Goal: Task Accomplishment & Management: Manage account settings

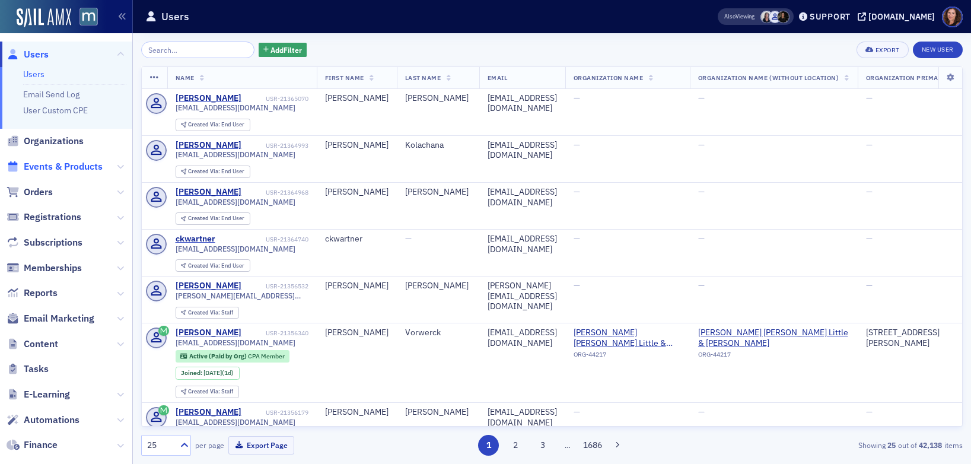
click at [61, 168] on span "Events & Products" at bounding box center [63, 166] width 79 height 13
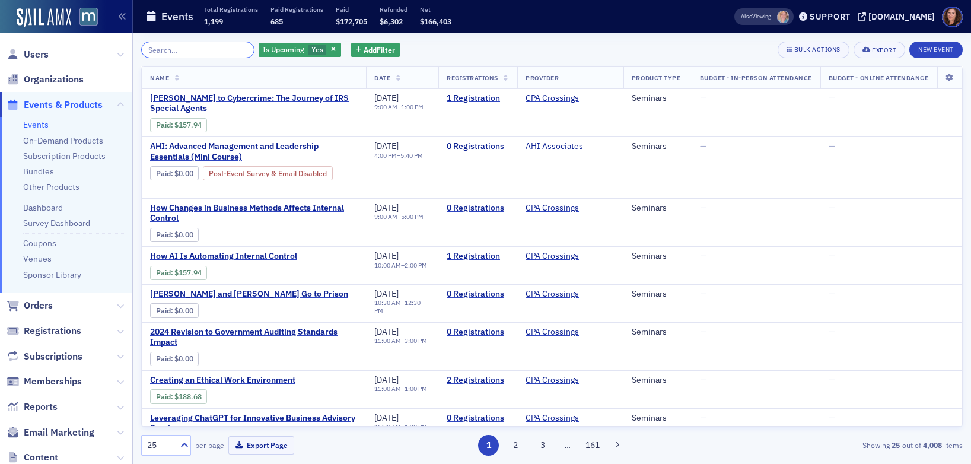
click at [170, 50] on input "search" at bounding box center [197, 50] width 113 height 17
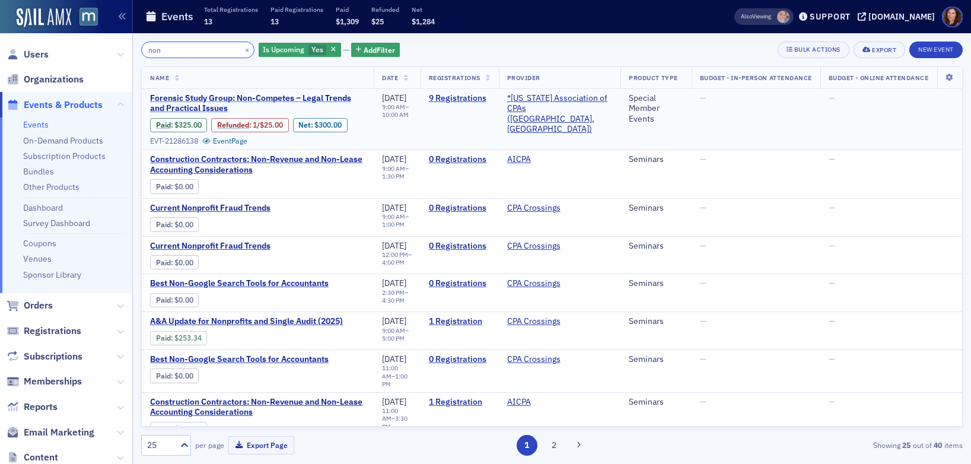
type input "non"
click at [266, 97] on span "Forensic Study Group: Non-Competes – Legal Trends and Practical Issues" at bounding box center [257, 103] width 215 height 21
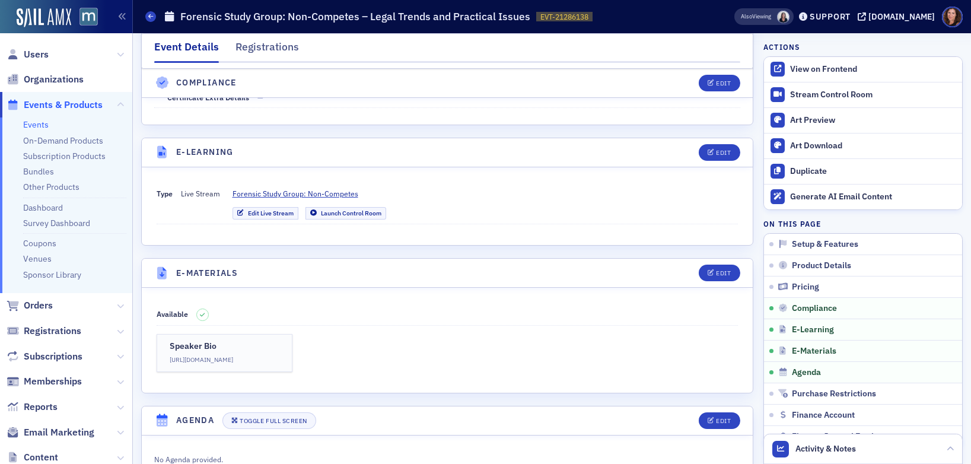
scroll to position [1480, 0]
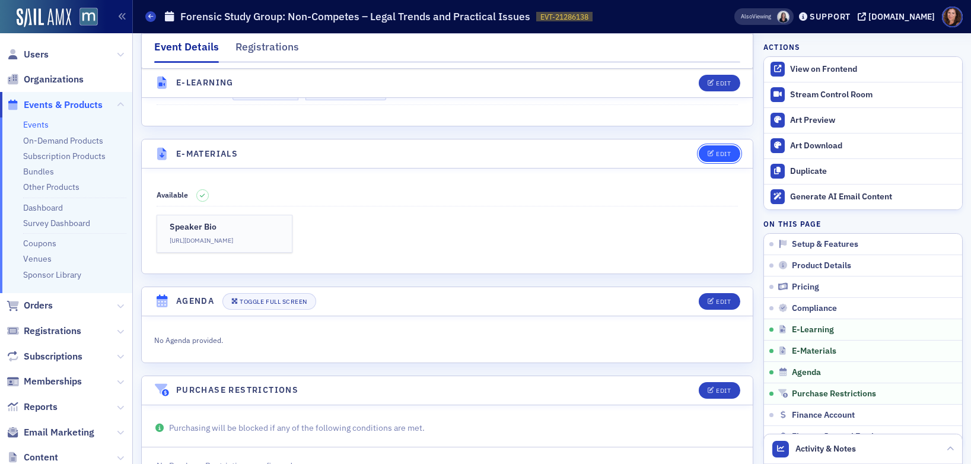
click at [716, 157] on div "Edit" at bounding box center [723, 154] width 15 height 7
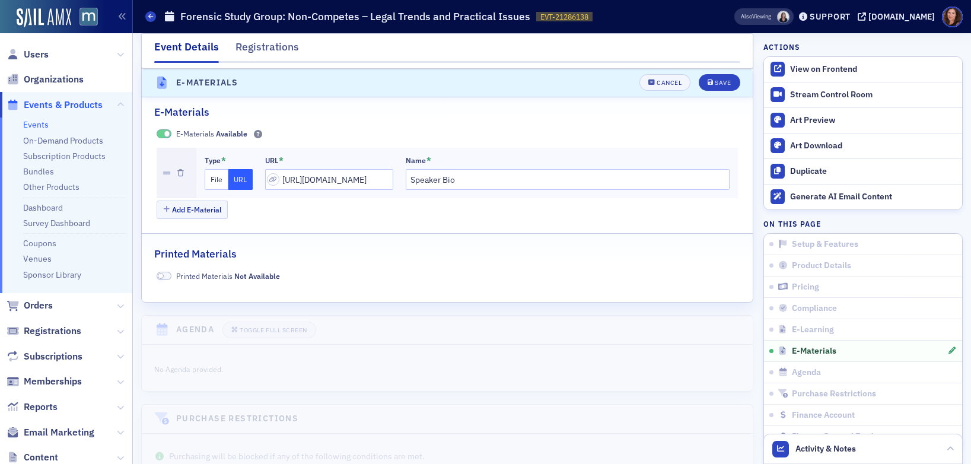
scroll to position [1657, 0]
click at [194, 218] on button "Add E-Material" at bounding box center [193, 209] width 72 height 18
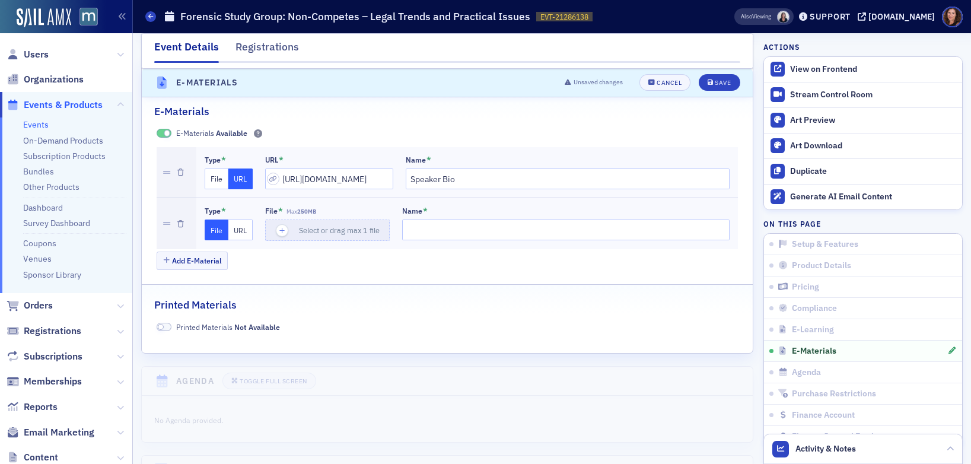
click at [240, 238] on button "URL" at bounding box center [240, 229] width 24 height 21
click at [304, 240] on input "url" at bounding box center [329, 229] width 128 height 21
paste input "https://drive.google.com/file/d/15BavBR6vfBNHQrBLrCYPPI3c1M-HhKJJ/view?usp=shar…"
type input "https://drive.google.com/file/d/15BavBR6vfBNHQrBLrCYPPI3c1M-HhKJJ/view?usp=shar…"
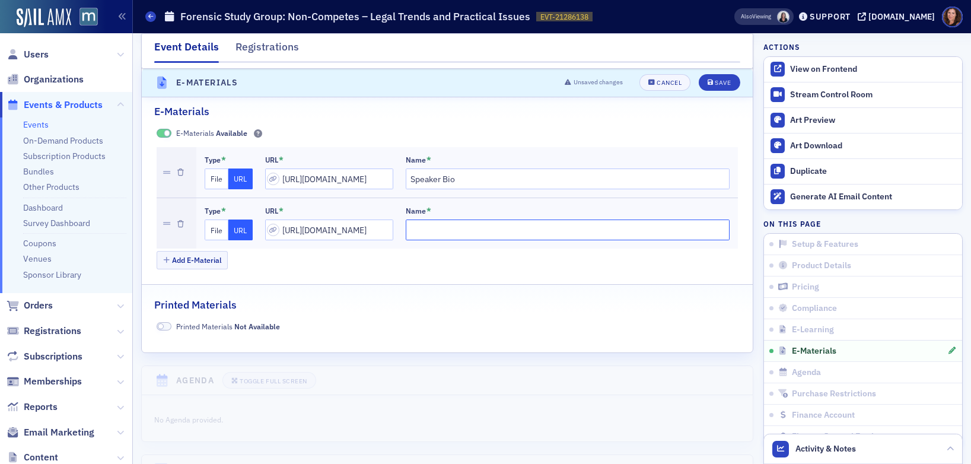
scroll to position [0, 0]
click at [434, 238] on input "Name *" at bounding box center [568, 229] width 324 height 21
type input "Materials"
click at [716, 87] on div "Save" at bounding box center [722, 83] width 16 height 7
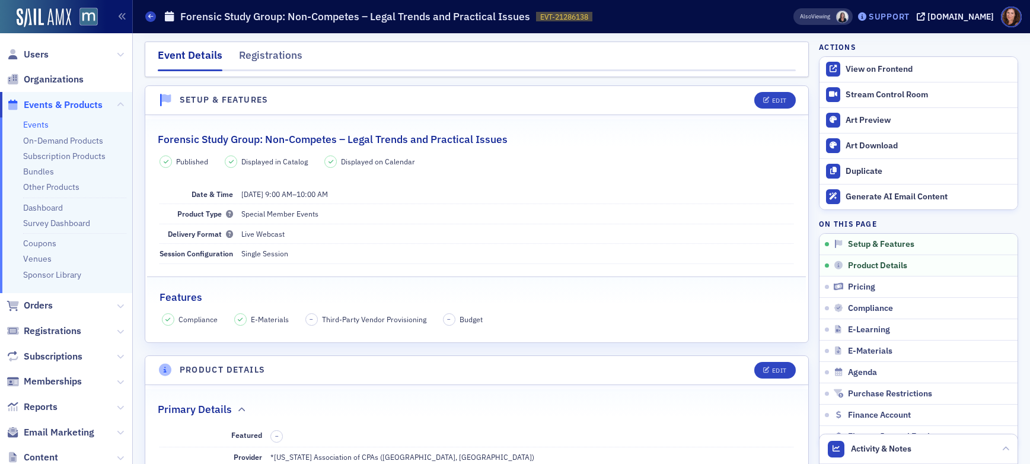
click at [903, 20] on div "Support" at bounding box center [889, 16] width 41 height 11
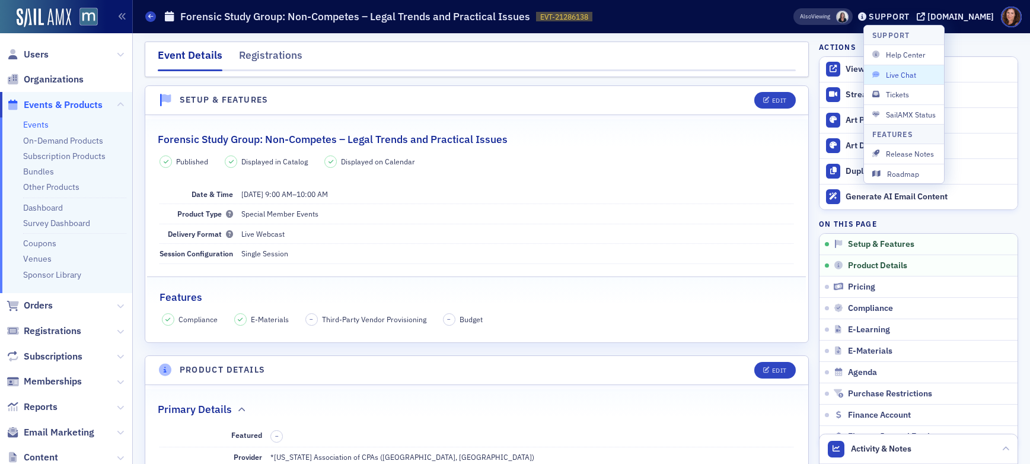
click at [901, 76] on span "Live Chat" at bounding box center [903, 74] width 63 height 11
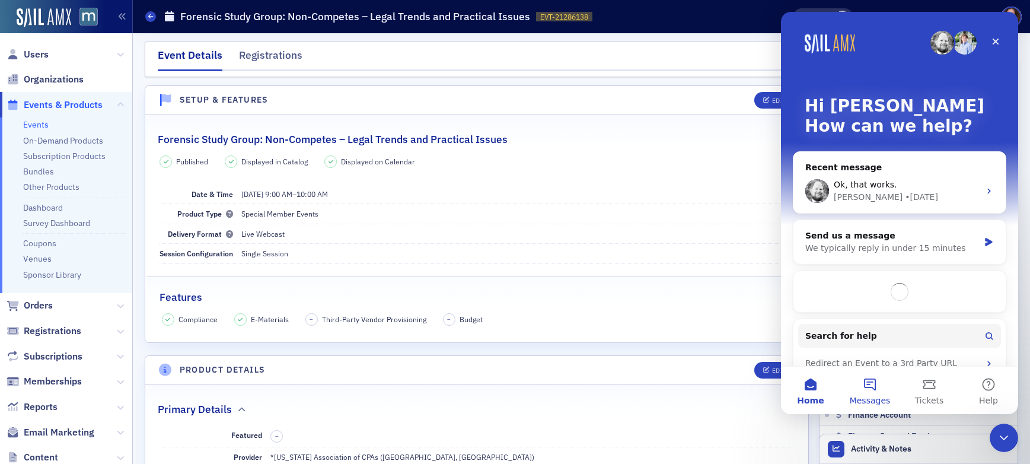
click at [869, 386] on button "Messages" at bounding box center [869, 389] width 59 height 47
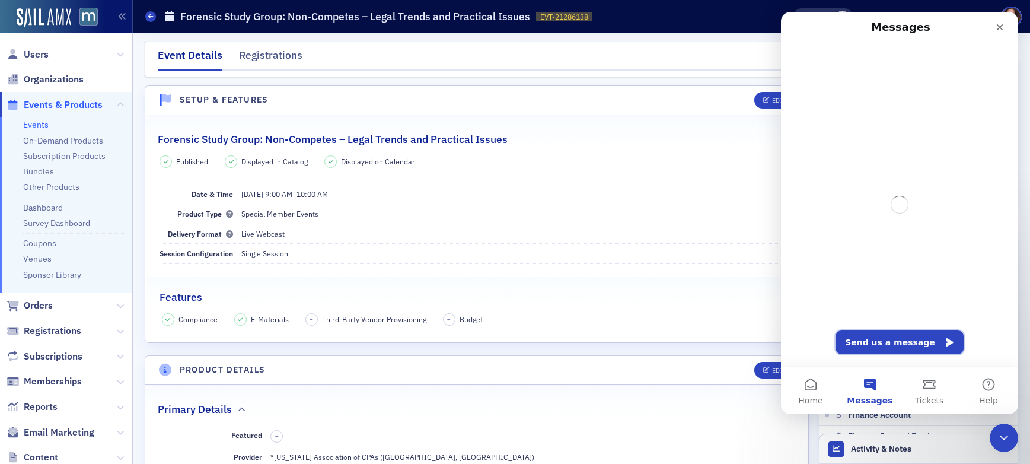
click at [893, 340] on button "Send us a message" at bounding box center [899, 342] width 128 height 24
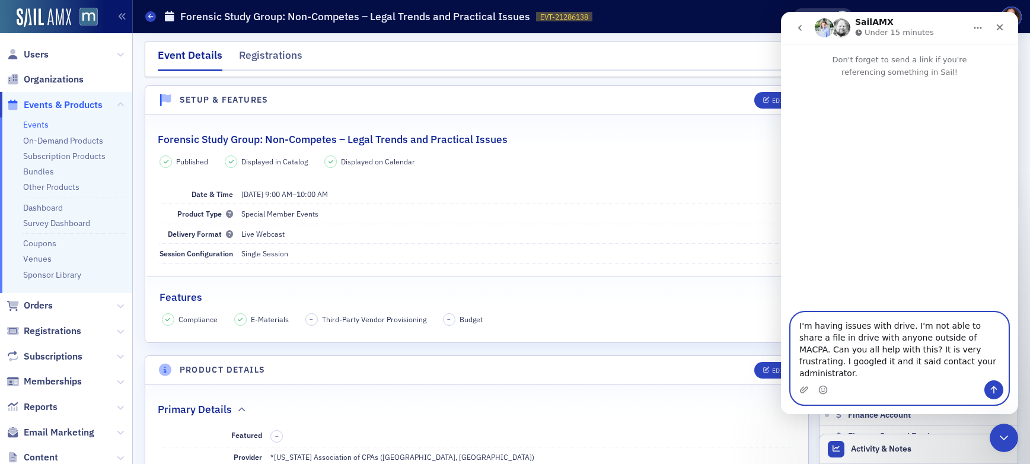
type textarea "I'm having issues with drive. I'm not able to share a file in drive with anyone…"
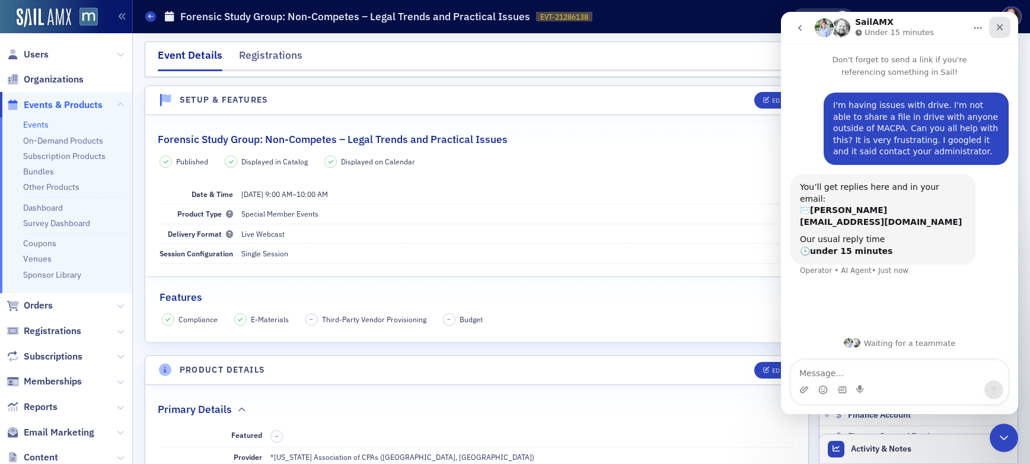
click at [970, 26] on icon "Close" at bounding box center [1000, 27] width 7 height 7
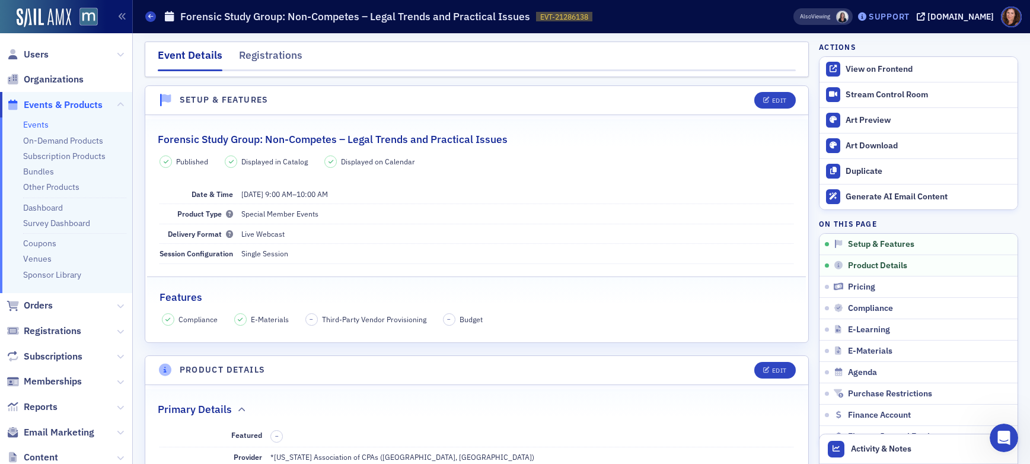
click at [888, 16] on div "Support" at bounding box center [889, 16] width 41 height 11
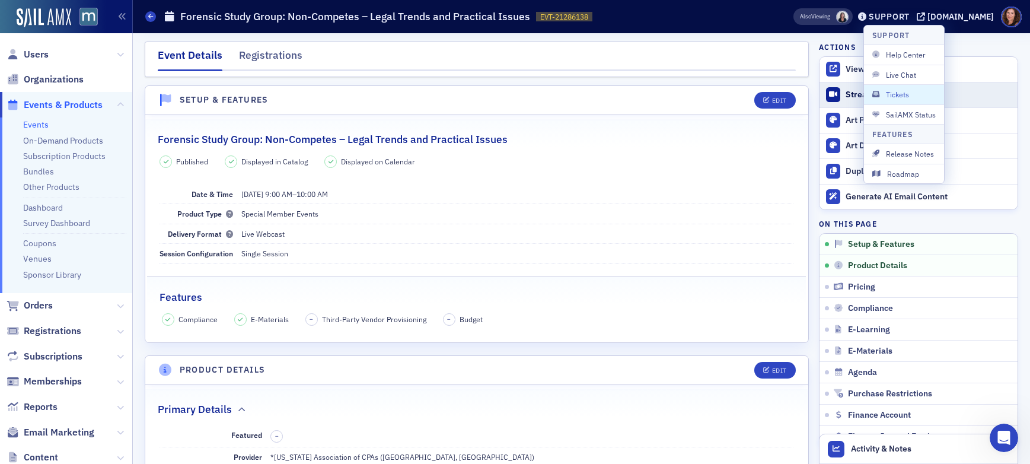
click at [919, 98] on span "Tickets" at bounding box center [903, 94] width 63 height 11
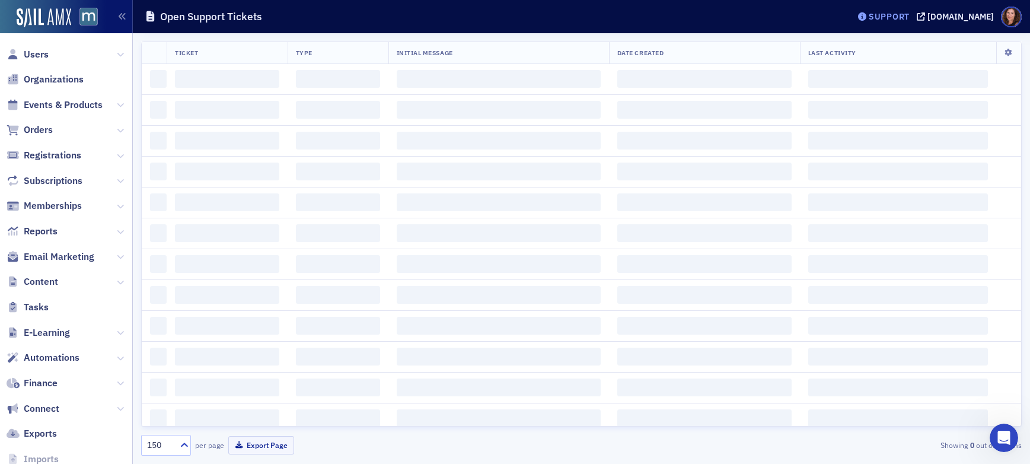
click at [905, 17] on div "Support" at bounding box center [889, 16] width 41 height 11
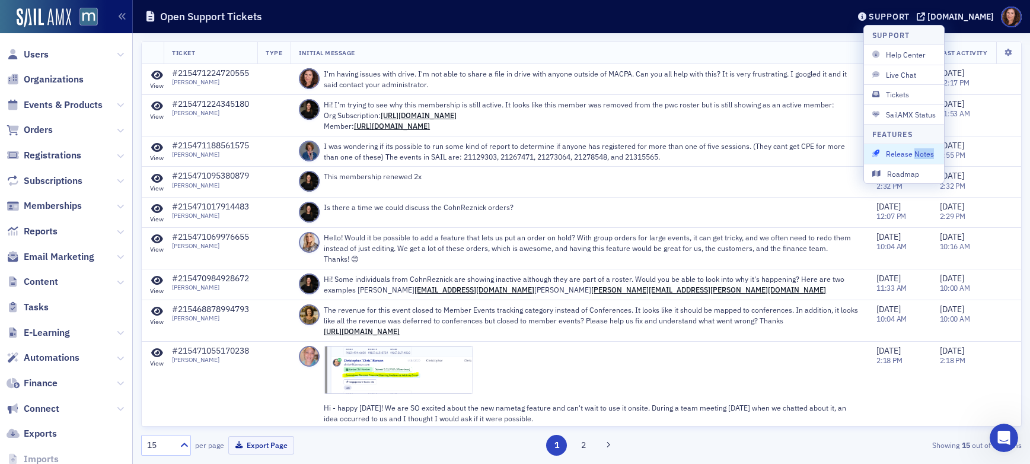
click at [927, 151] on span "Release Notes" at bounding box center [903, 153] width 63 height 11
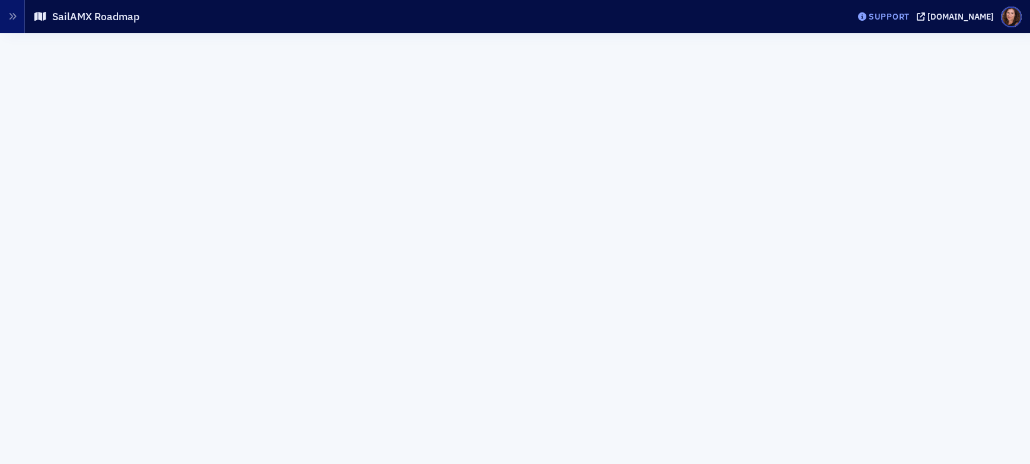
click at [909, 15] on div "Support" at bounding box center [889, 16] width 41 height 11
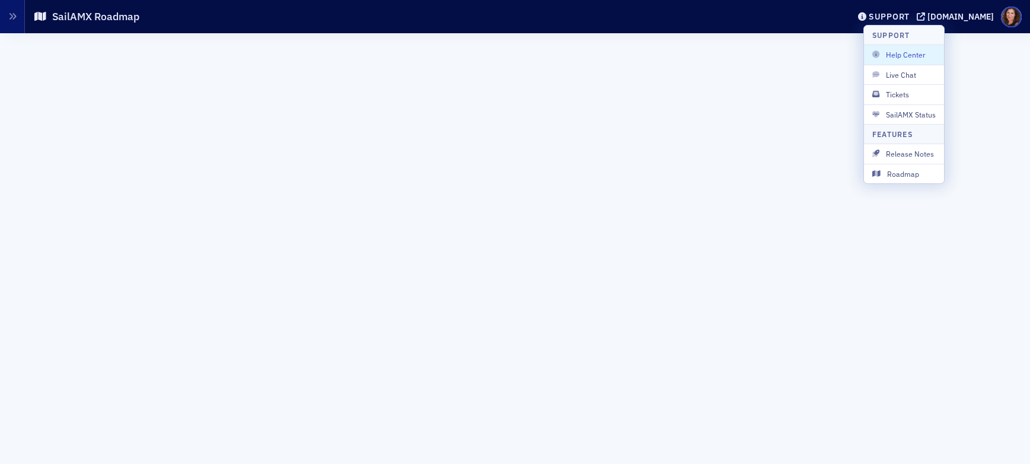
click at [953, 22] on div "Support macpa.org" at bounding box center [940, 17] width 178 height 21
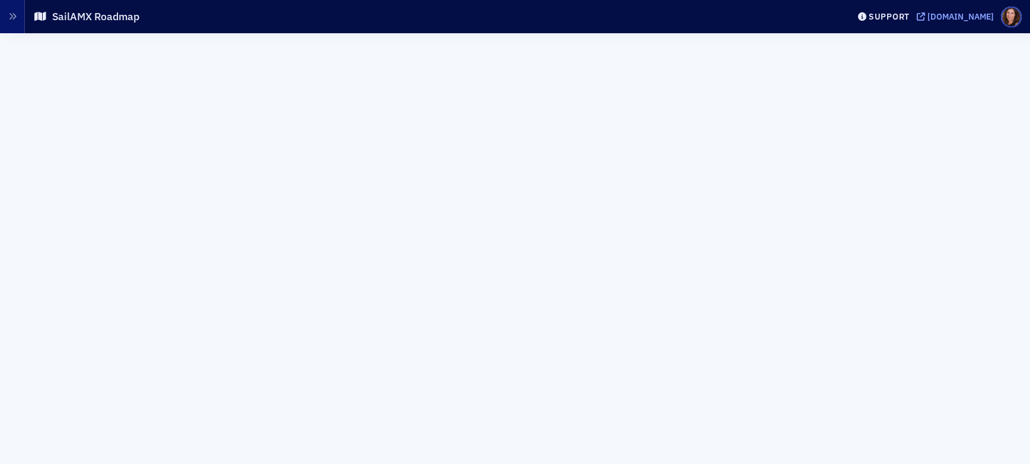
click at [954, 18] on div "[DOMAIN_NAME]" at bounding box center [960, 16] width 66 height 11
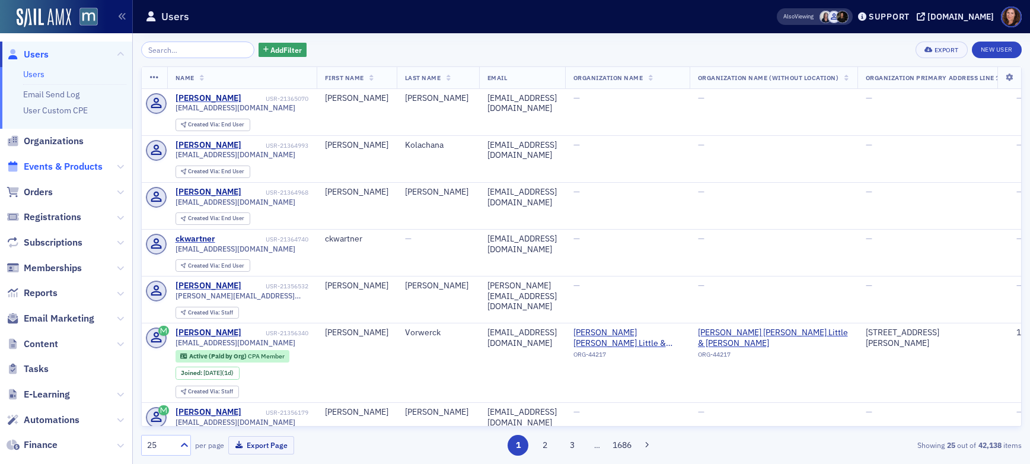
click at [62, 164] on span "Events & Products" at bounding box center [63, 166] width 79 height 13
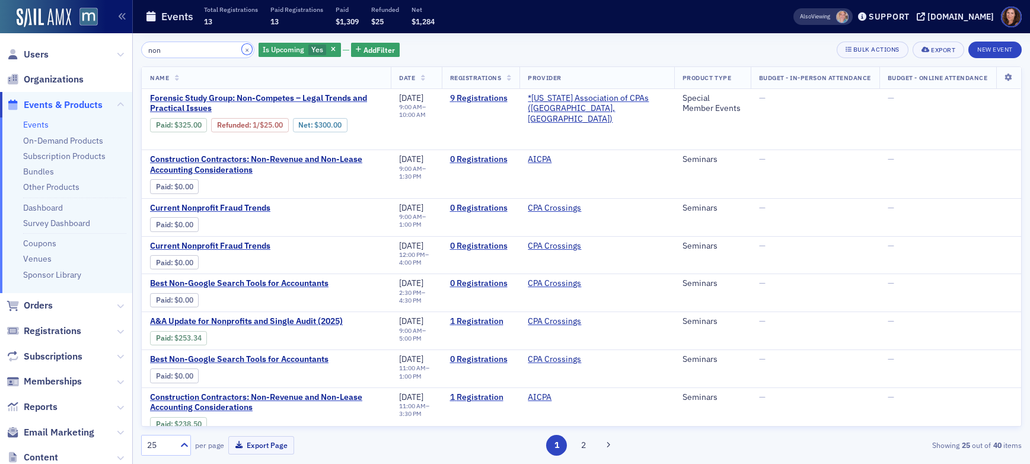
click at [242, 50] on button "×" at bounding box center [247, 49] width 11 height 11
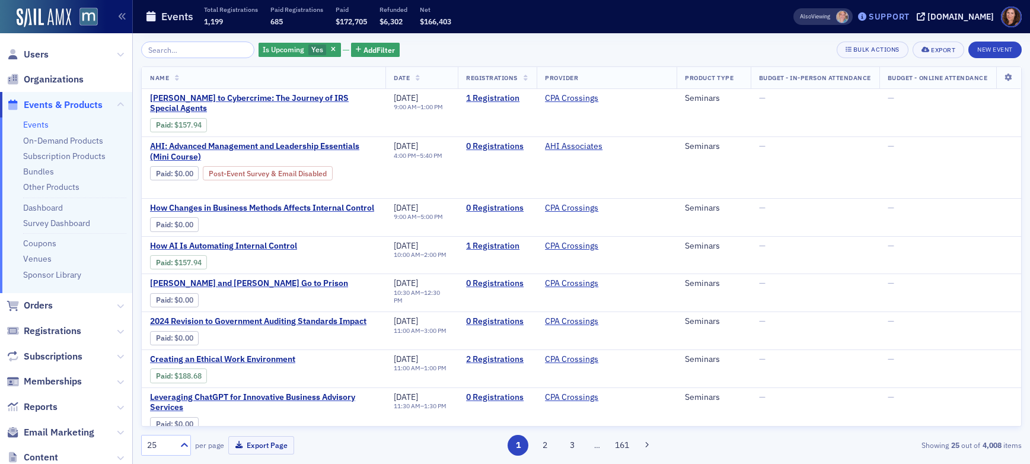
click at [908, 11] on div "Support" at bounding box center [889, 16] width 41 height 11
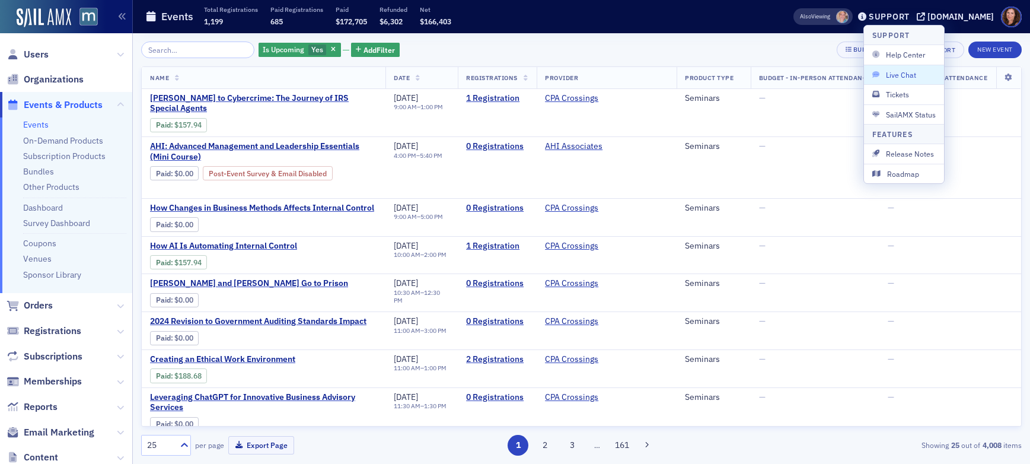
click at [913, 69] on span "Live Chat" at bounding box center [903, 74] width 63 height 11
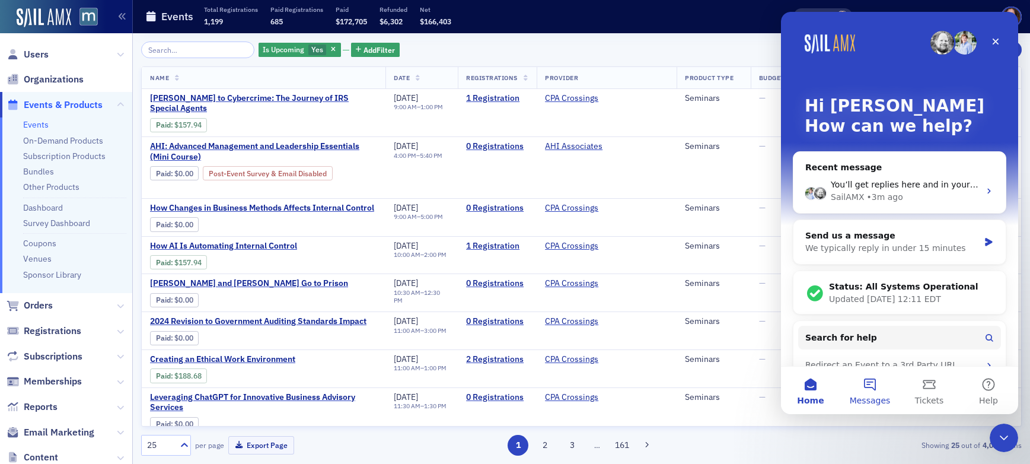
click at [876, 384] on button "Messages" at bounding box center [869, 389] width 59 height 47
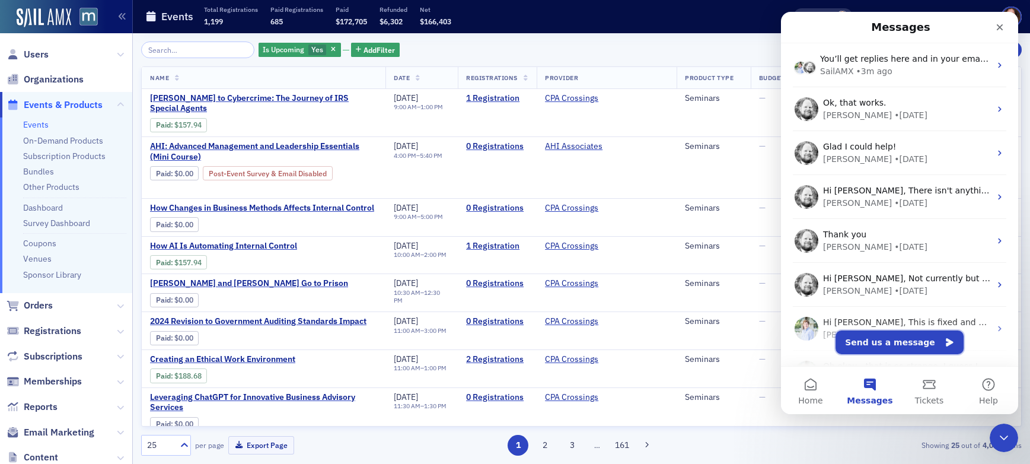
click at [921, 339] on button "Send us a message" at bounding box center [899, 342] width 128 height 24
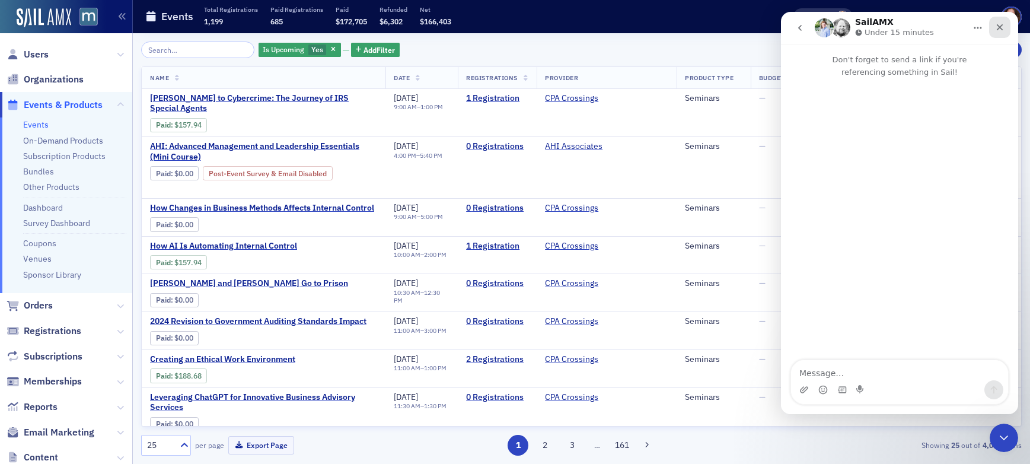
click at [997, 23] on icon "Close" at bounding box center [999, 27] width 9 height 9
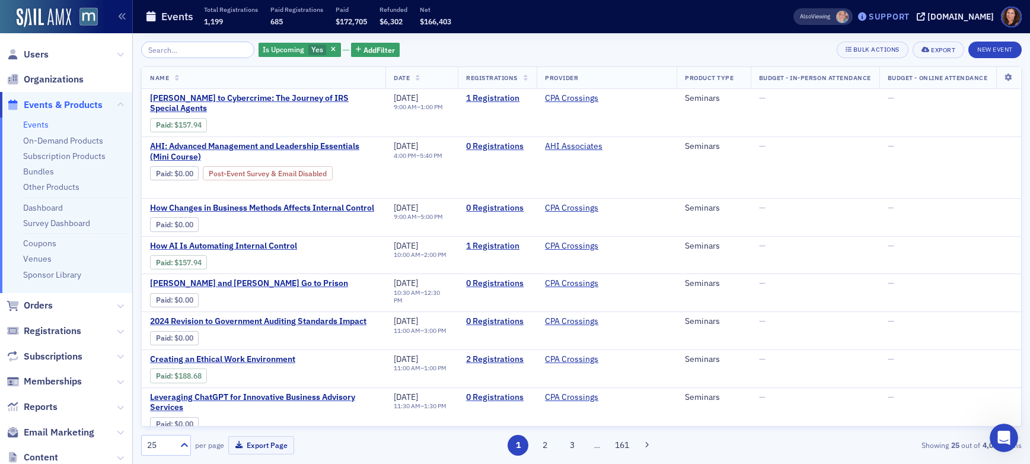
click at [906, 14] on div "Support" at bounding box center [889, 16] width 41 height 11
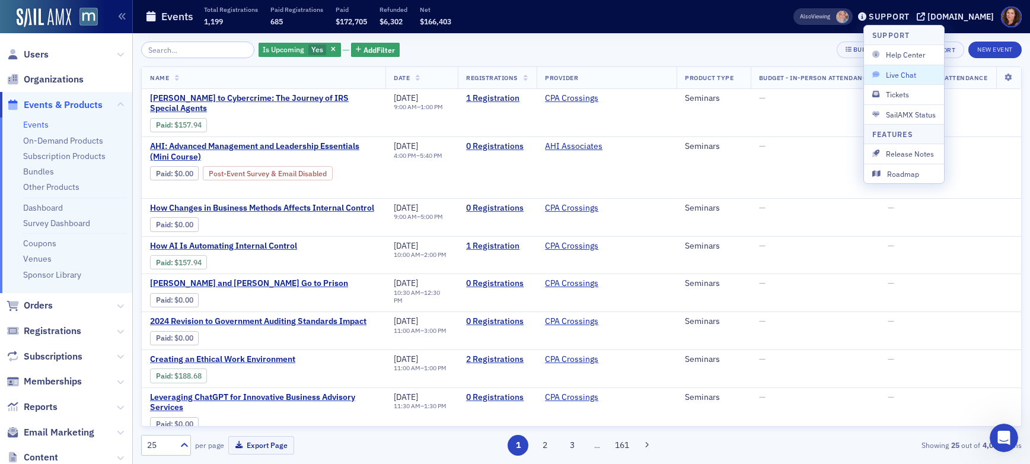
click at [904, 72] on span "Live Chat" at bounding box center [903, 74] width 63 height 11
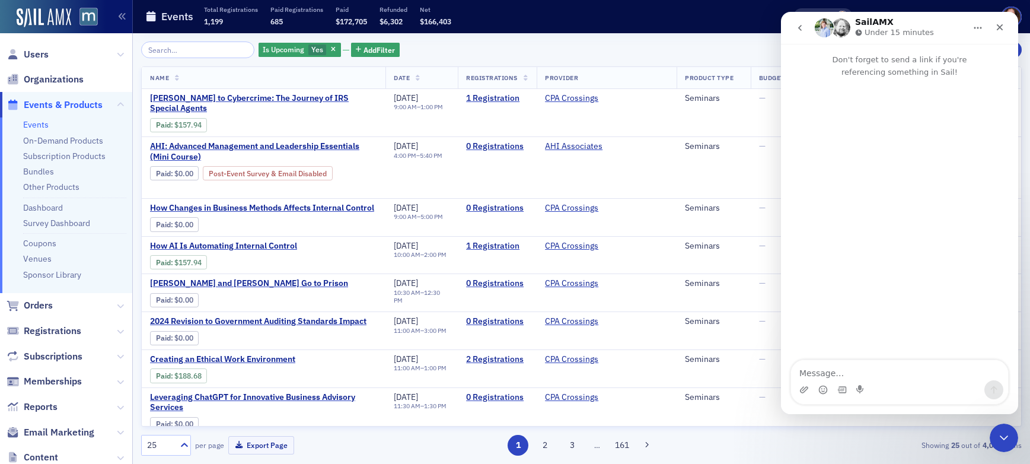
click at [801, 26] on icon "go back" at bounding box center [799, 27] width 9 height 9
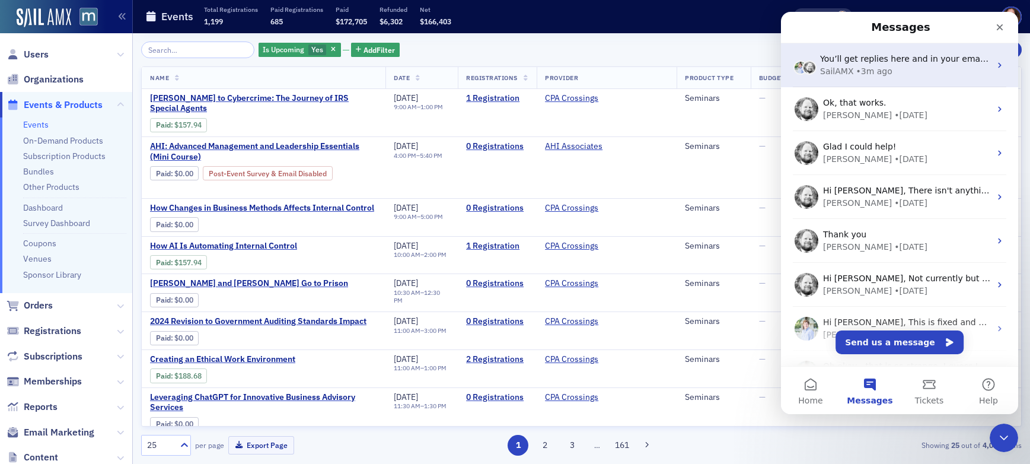
click at [904, 64] on div "You’ll get replies here and in your email: ✉️ natalie@macpa.org Our usual reply…" at bounding box center [905, 59] width 170 height 12
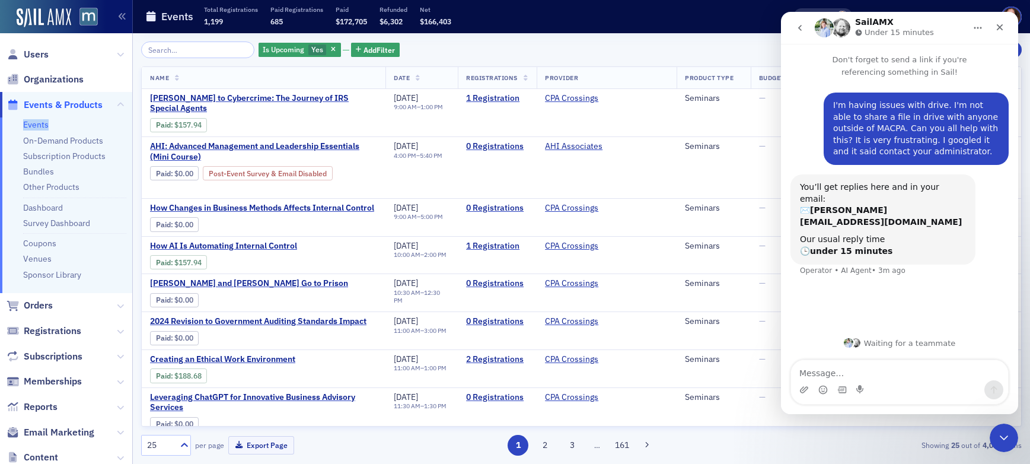
click at [30, 125] on link "Events" at bounding box center [35, 124] width 25 height 11
click at [998, 27] on icon "Close" at bounding box center [999, 27] width 9 height 9
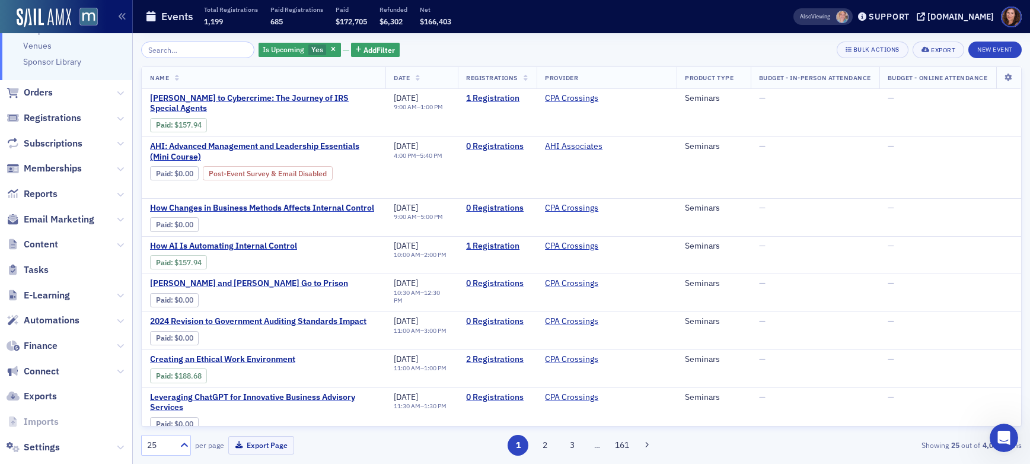
scroll to position [213, 0]
click at [58, 218] on span "Email Marketing" at bounding box center [59, 218] width 71 height 13
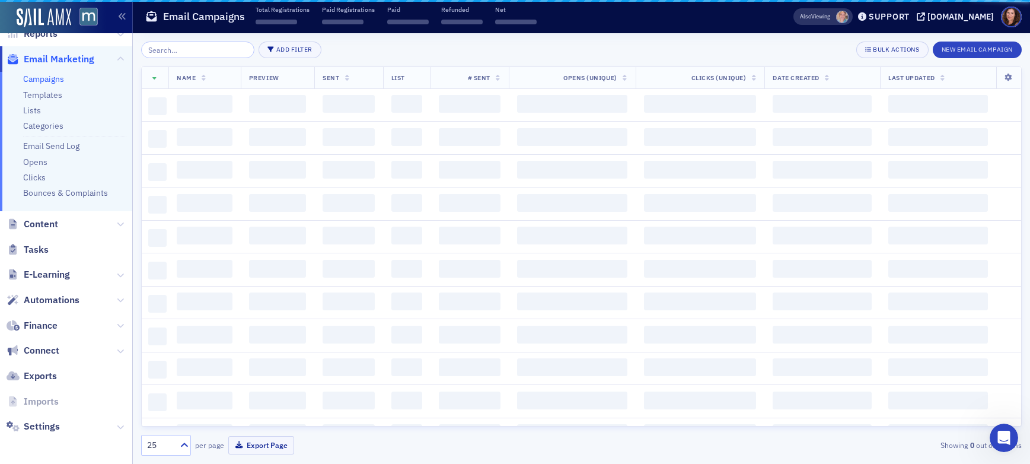
scroll to position [197, 0]
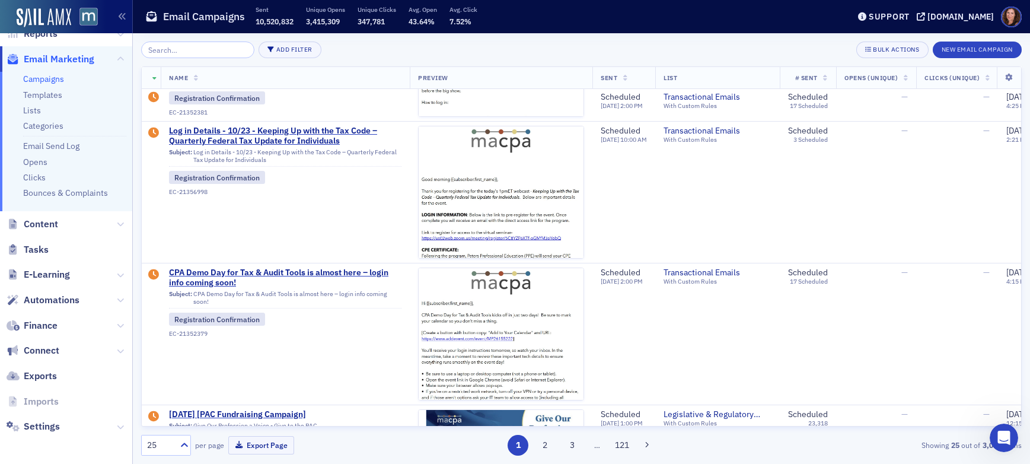
scroll to position [265, 0]
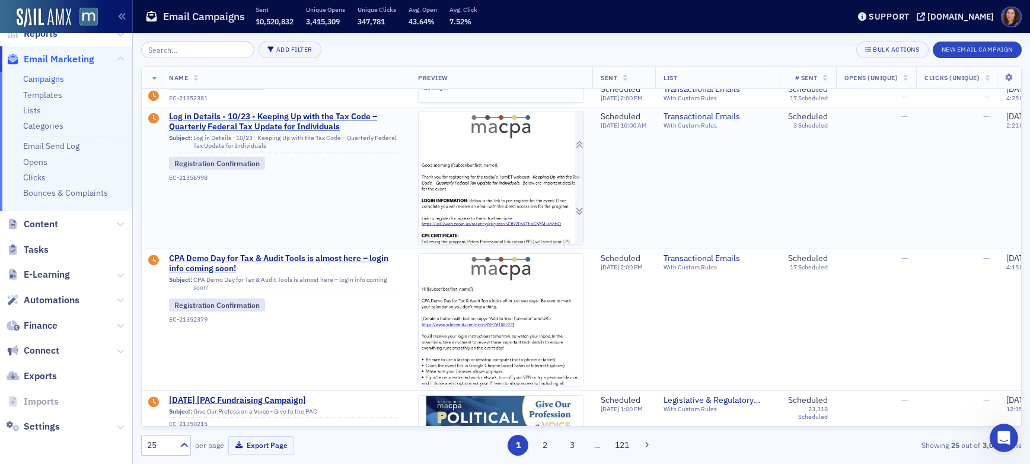
click at [547, 188] on img at bounding box center [501, 292] width 165 height 360
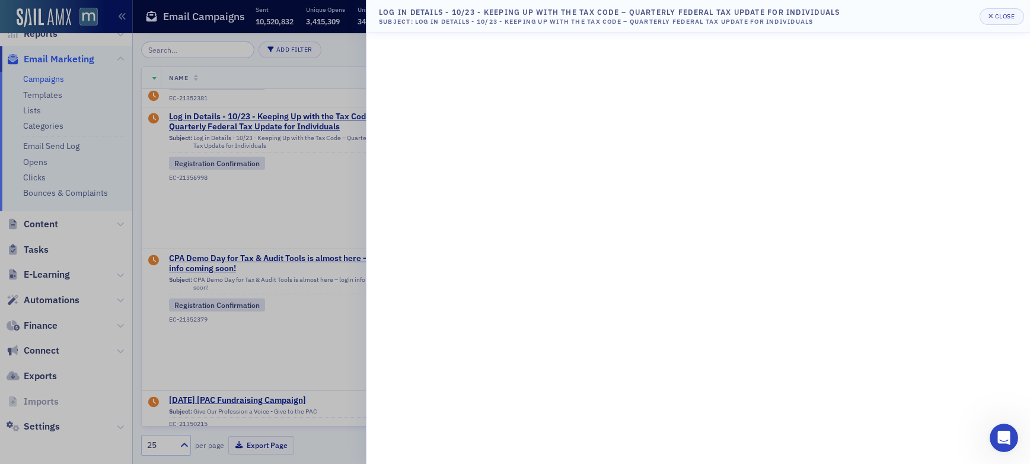
click at [326, 212] on div at bounding box center [515, 232] width 1030 height 464
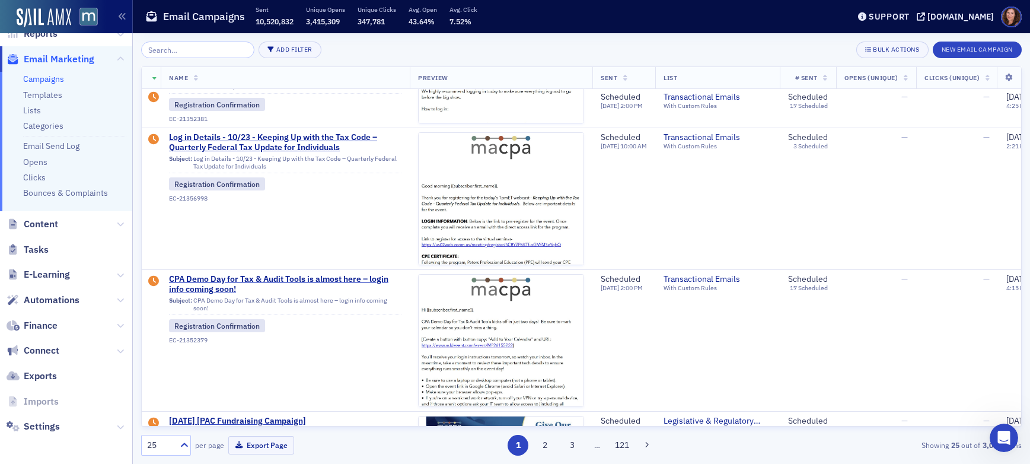
scroll to position [0, 0]
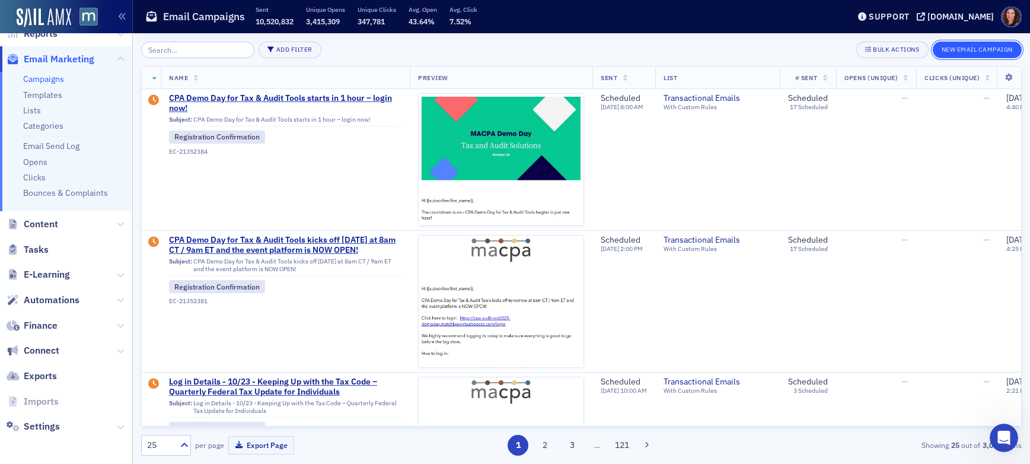
click at [975, 46] on button "New Email Campaign" at bounding box center [977, 50] width 89 height 17
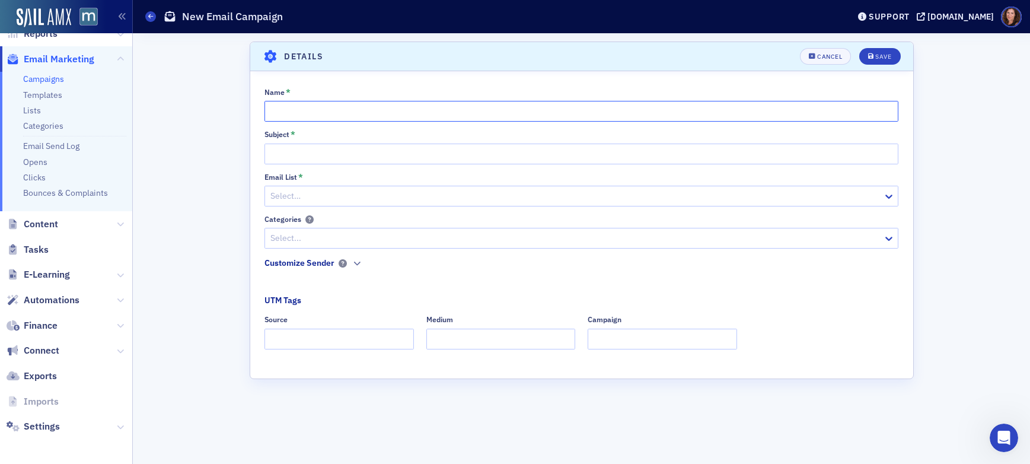
click at [471, 109] on input "Name *" at bounding box center [581, 111] width 634 height 21
type input "NonCompete Study Group Know Before You Log In"
click at [505, 157] on input "Subject *" at bounding box center [581, 153] width 634 height 21
click at [349, 149] on input "Subject *" at bounding box center [581, 153] width 634 height 21
paste input "Forensic Study Group: Non-Competes – Legal Trends and Practical Issues"
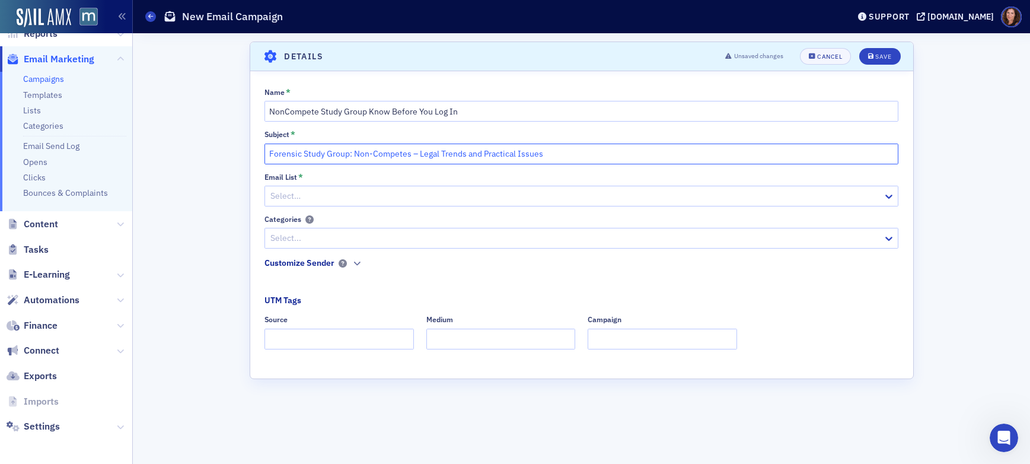
click at [269, 153] on input "Forensic Study Group: Non-Competes – Legal Trends and Practical Issues" at bounding box center [581, 153] width 634 height 21
click at [570, 154] on input "Forensic Study Group: Non-Competes – Legal Trends and Practical Issues" at bounding box center [581, 153] width 634 height 21
type input "Forensic Study Group: Non-Competes – Legal Trends and Practical Issues - Know B…"
click at [448, 194] on div at bounding box center [575, 196] width 613 height 15
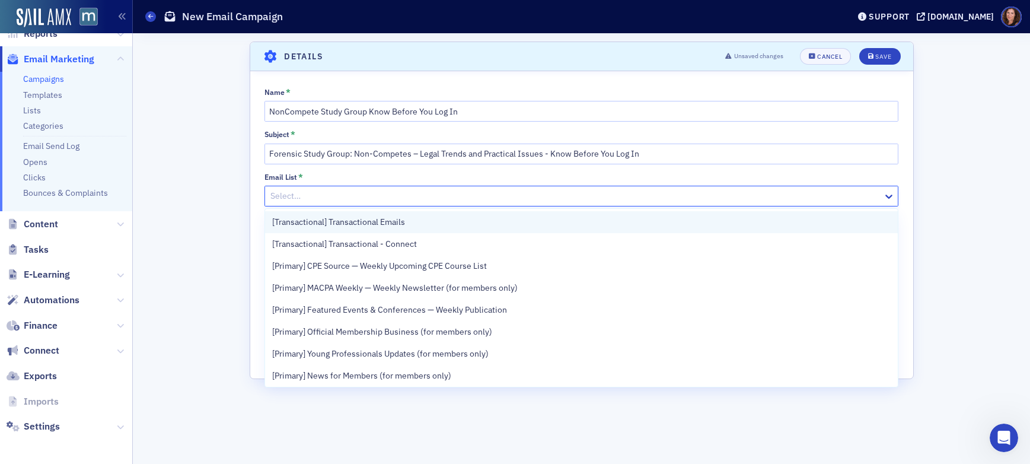
click at [460, 216] on div "[Transactional] Transactional Emails" at bounding box center [581, 222] width 618 height 12
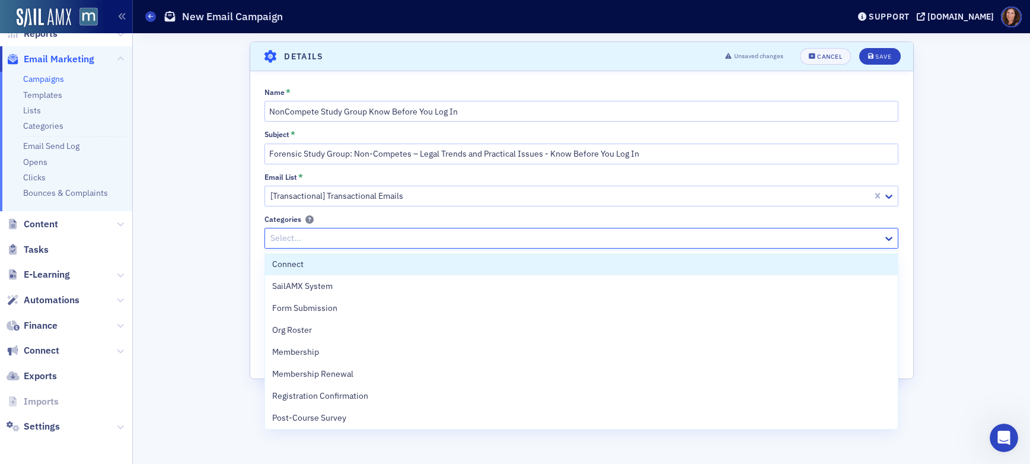
click at [396, 246] on div "Select..." at bounding box center [574, 237] width 618 height 17
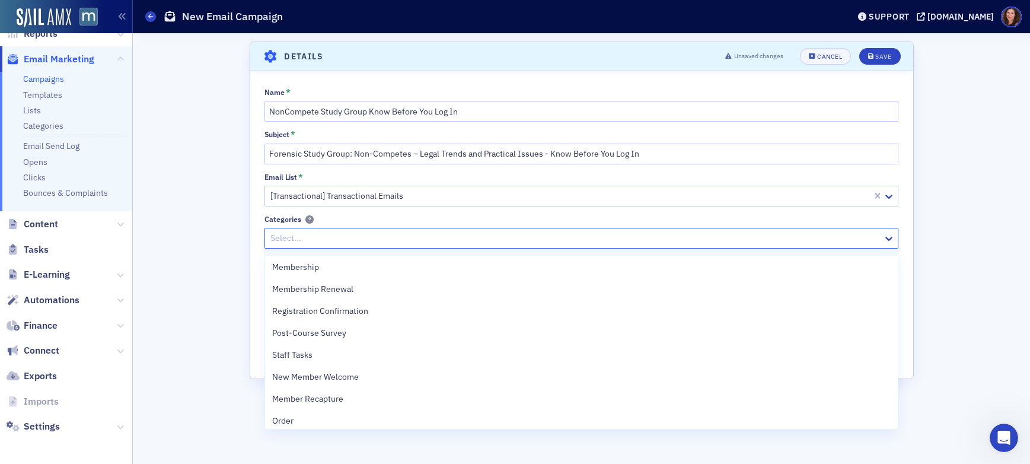
scroll to position [88, 0]
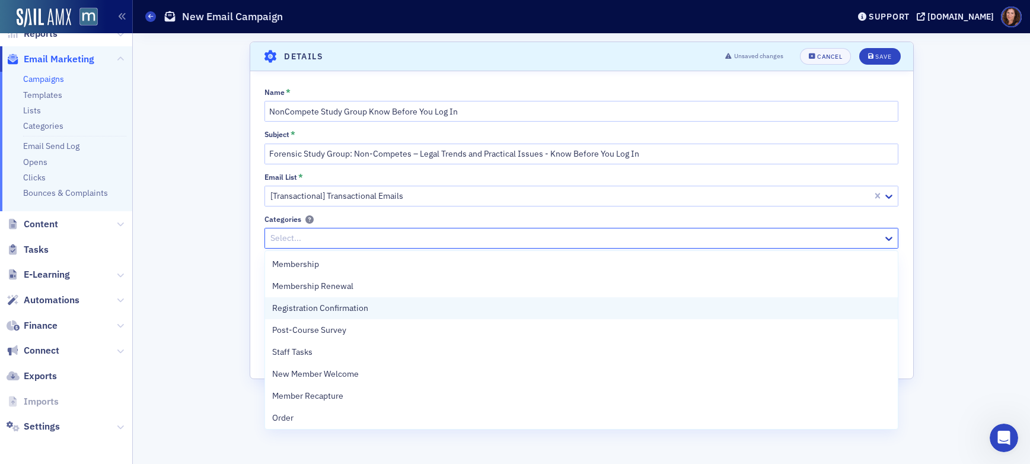
click at [413, 309] on div "Registration Confirmation" at bounding box center [581, 308] width 618 height 12
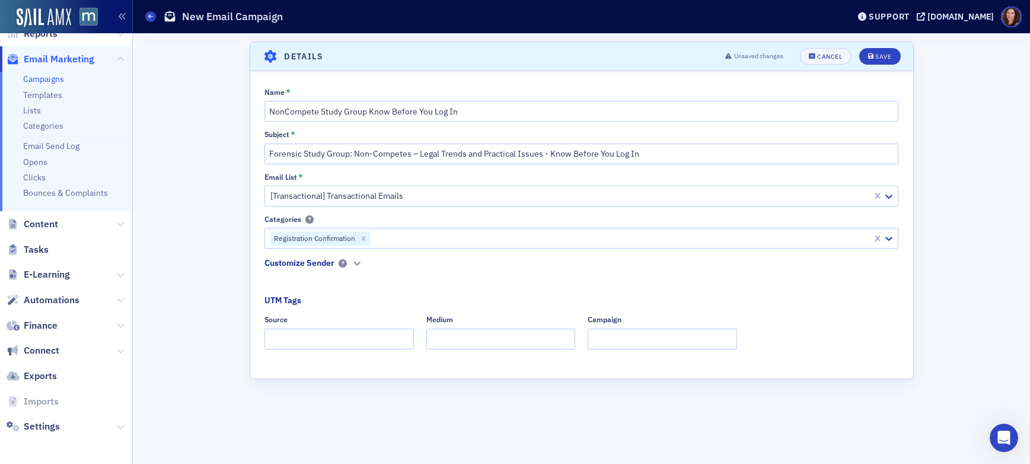
click at [453, 212] on div "Name * NonCompete Study Group Know Before You Log In Subject * Forensic Study G…" at bounding box center [581, 223] width 663 height 270
type input "dedicated"
type input "email"
type input "Know Before You LogIn NonCompete Study Group"
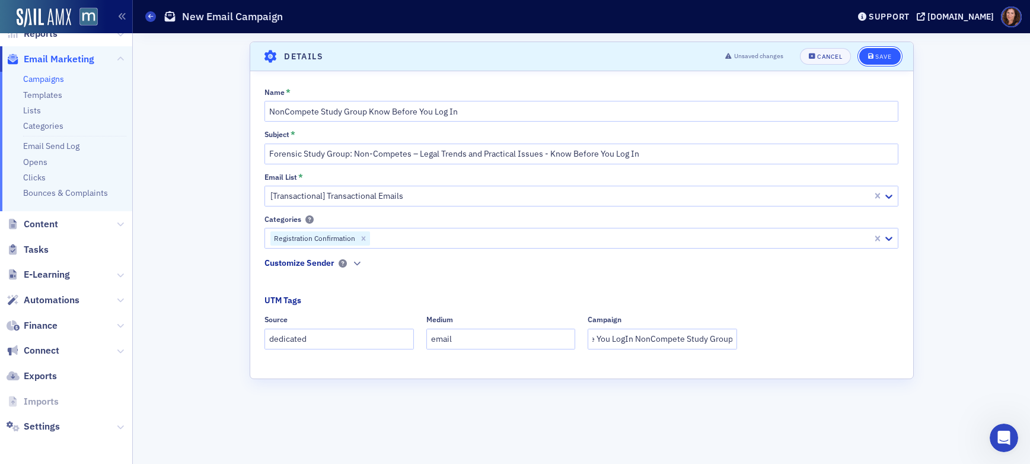
scroll to position [0, 0]
click at [891, 57] on div "Save" at bounding box center [883, 56] width 16 height 7
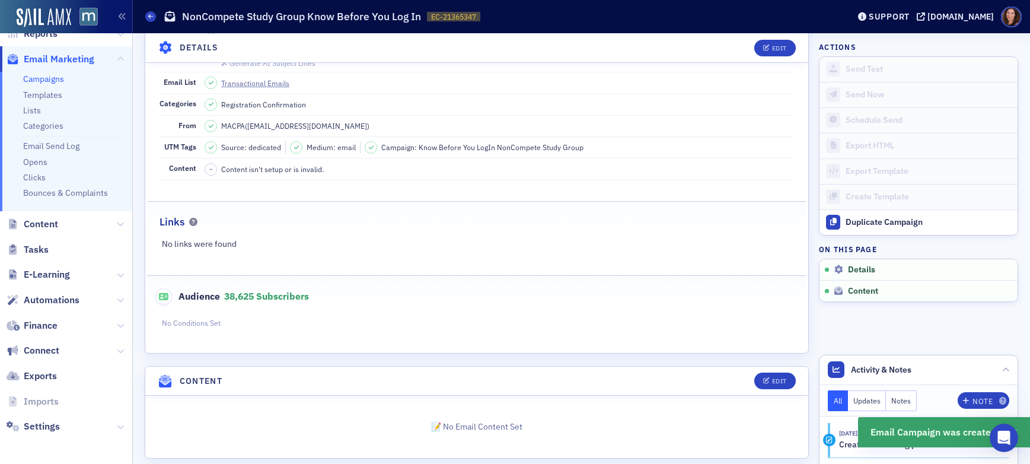
scroll to position [135, 0]
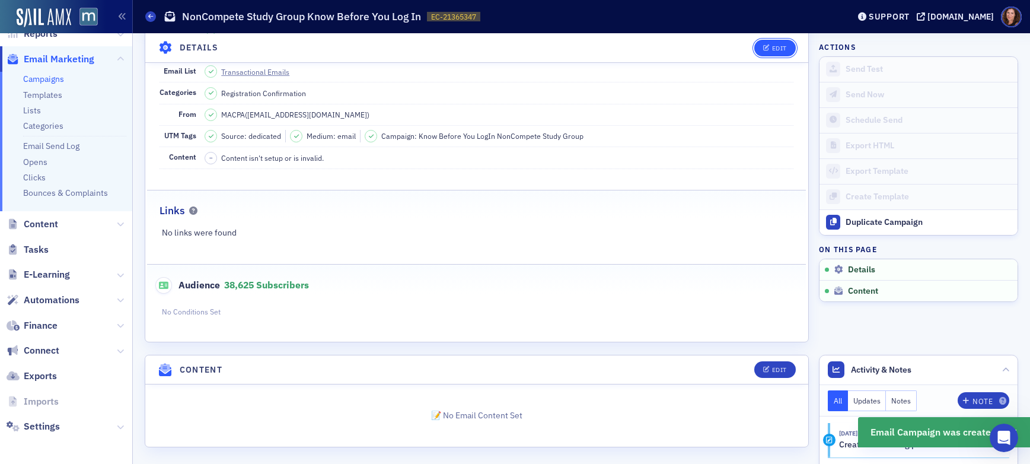
click at [773, 44] on div "Edit" at bounding box center [779, 47] width 15 height 7
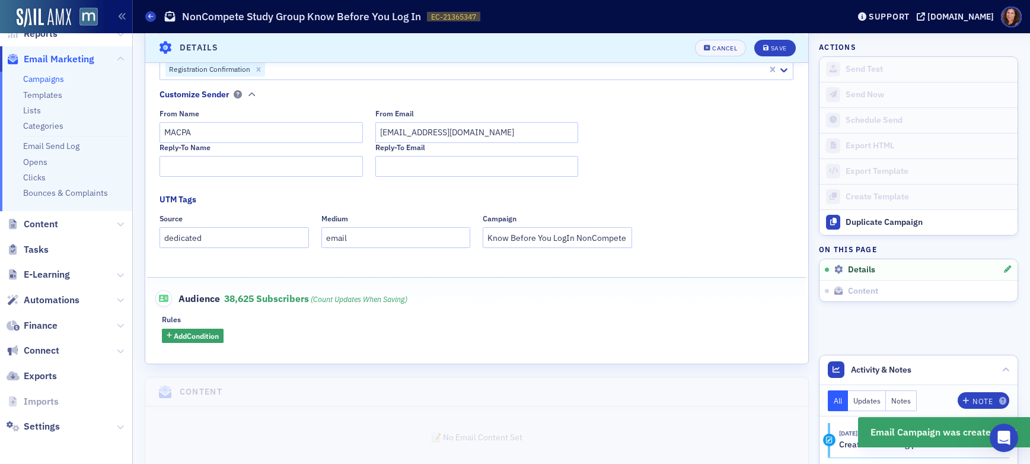
scroll to position [261, 0]
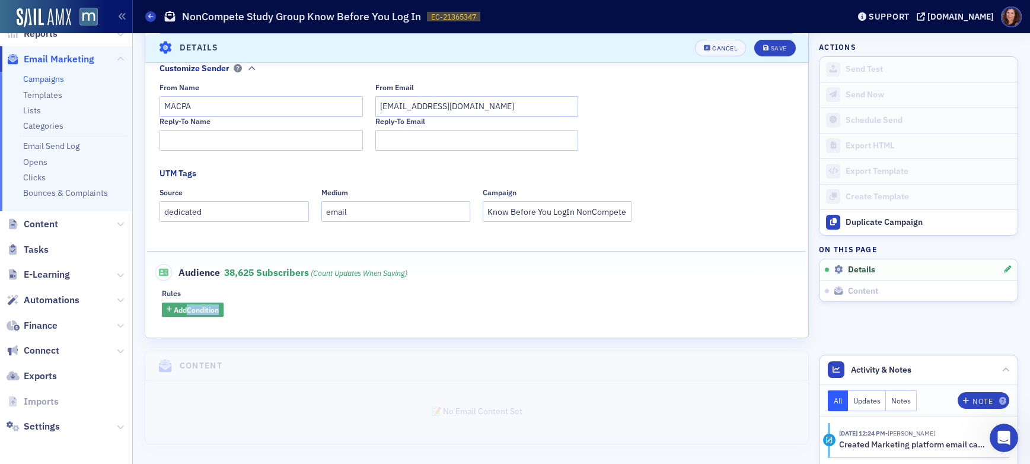
click at [184, 311] on span "Add Condition" at bounding box center [196, 309] width 45 height 11
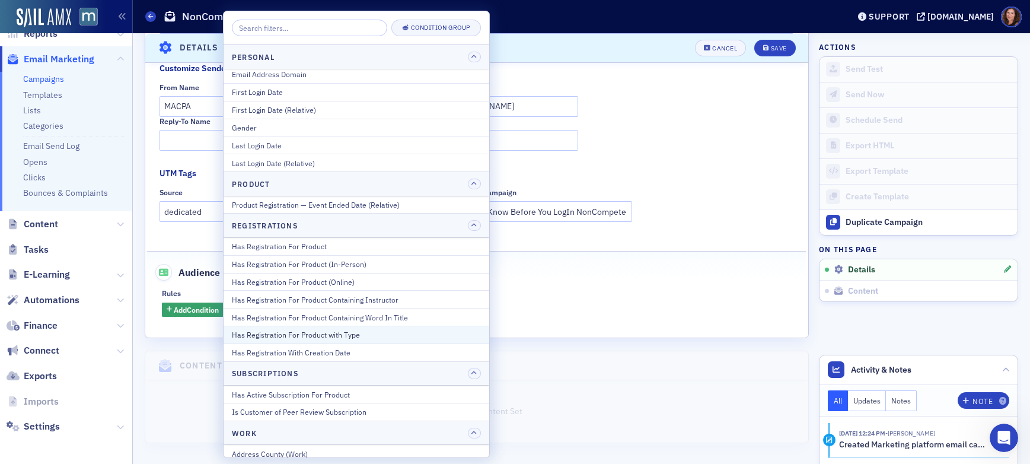
scroll to position [1410, 0]
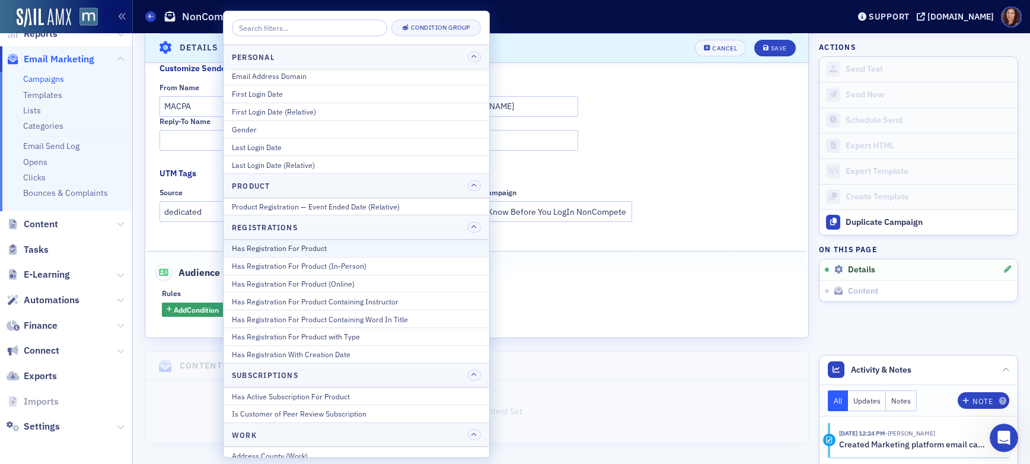
click at [324, 245] on div "Has Registration For Product" at bounding box center [356, 248] width 249 height 11
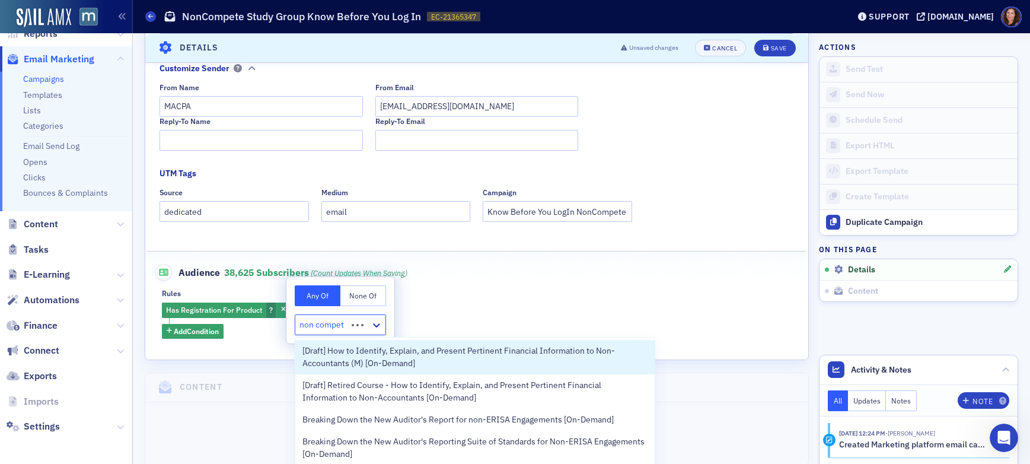
type input "non compete"
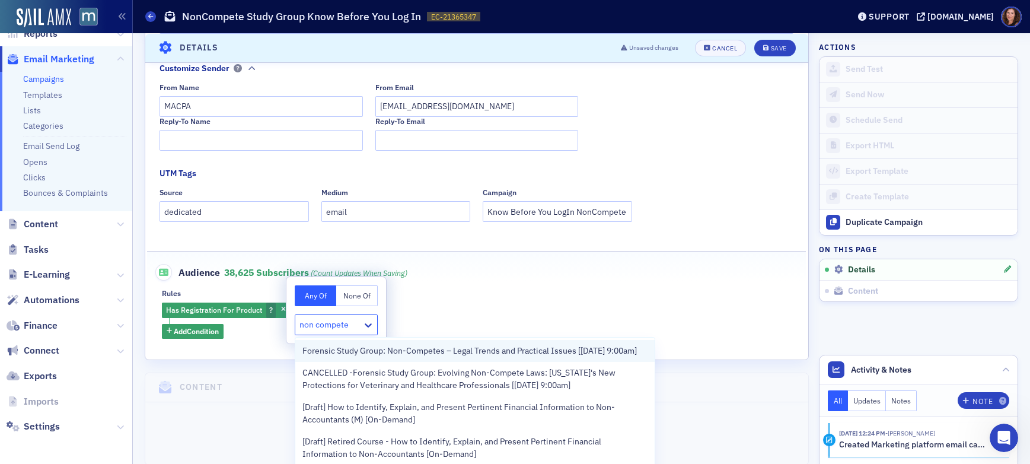
click at [427, 349] on span "Forensic Study Group: Non-Competes – Legal Trends and Practical Issues [10/10/2…" at bounding box center [469, 350] width 334 height 12
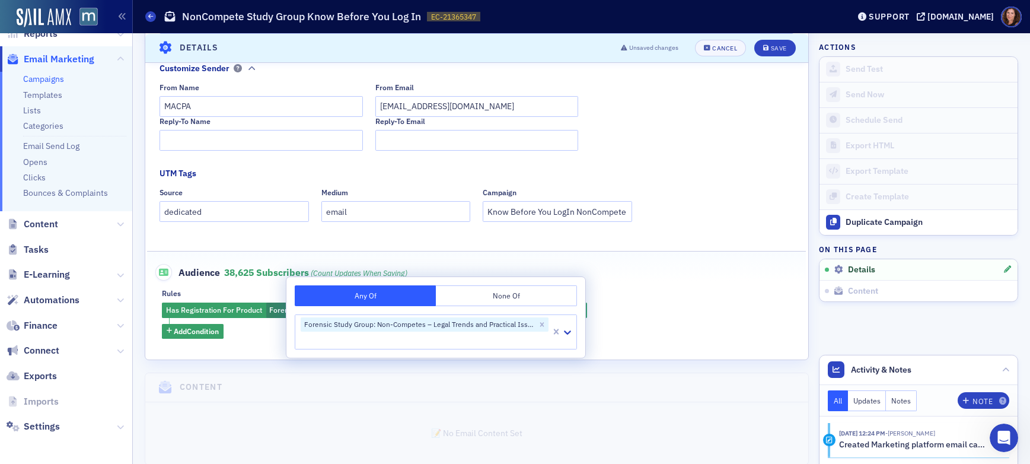
click at [649, 267] on div "Audience 38,625 Subscribers (count updates when saving)" at bounding box center [477, 265] width 634 height 29
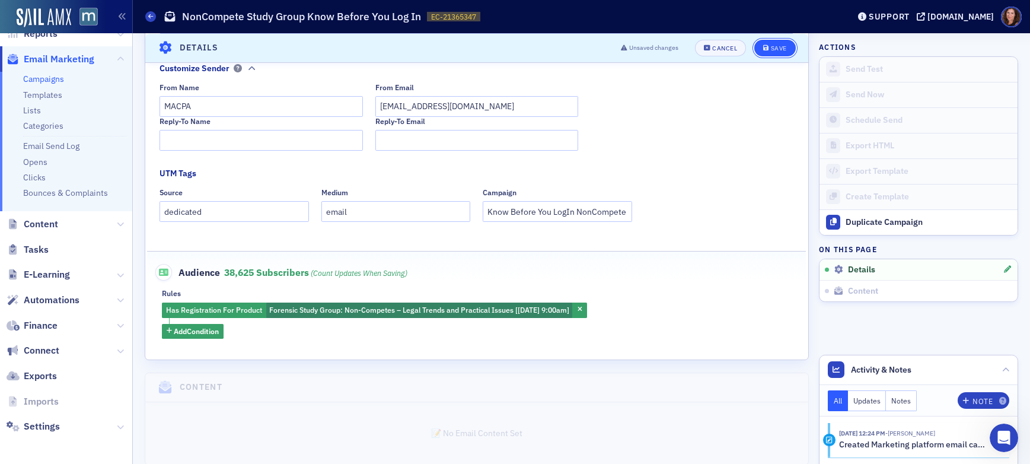
click at [774, 50] on div "Save" at bounding box center [779, 47] width 16 height 7
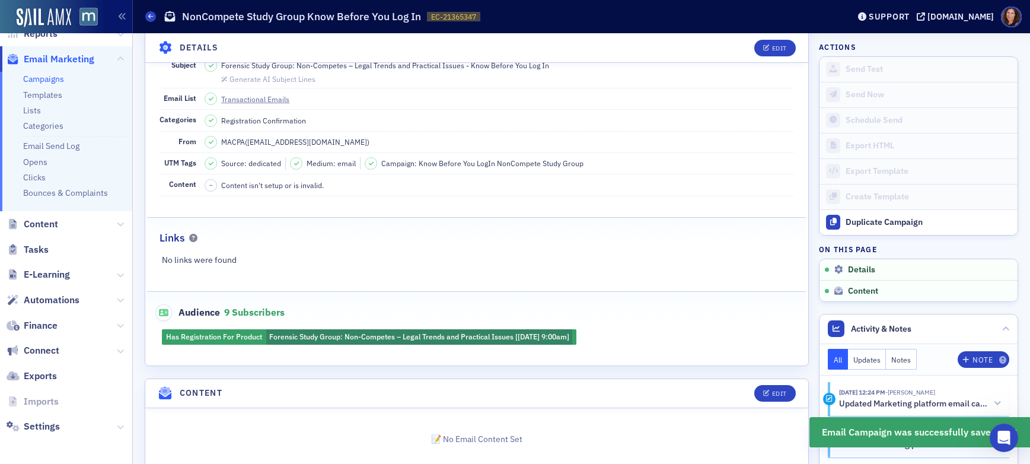
scroll to position [135, 0]
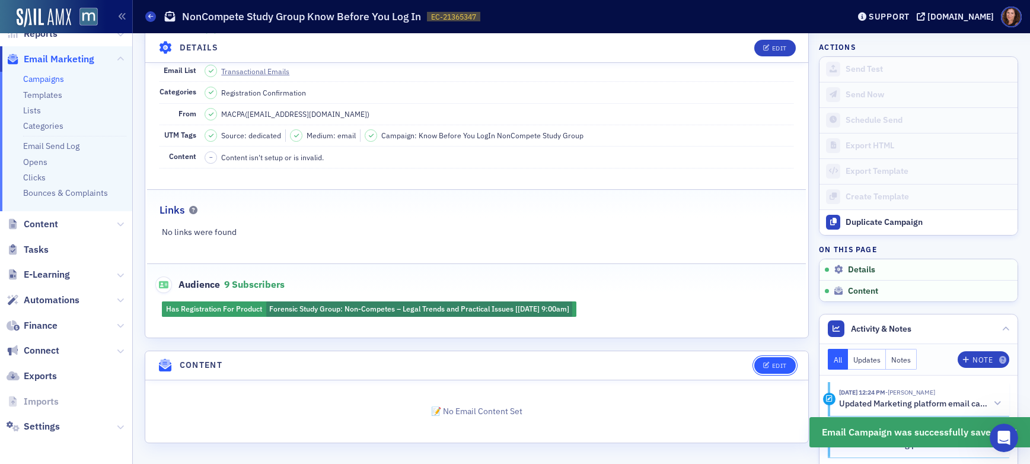
click at [773, 365] on div "Edit" at bounding box center [779, 365] width 15 height 7
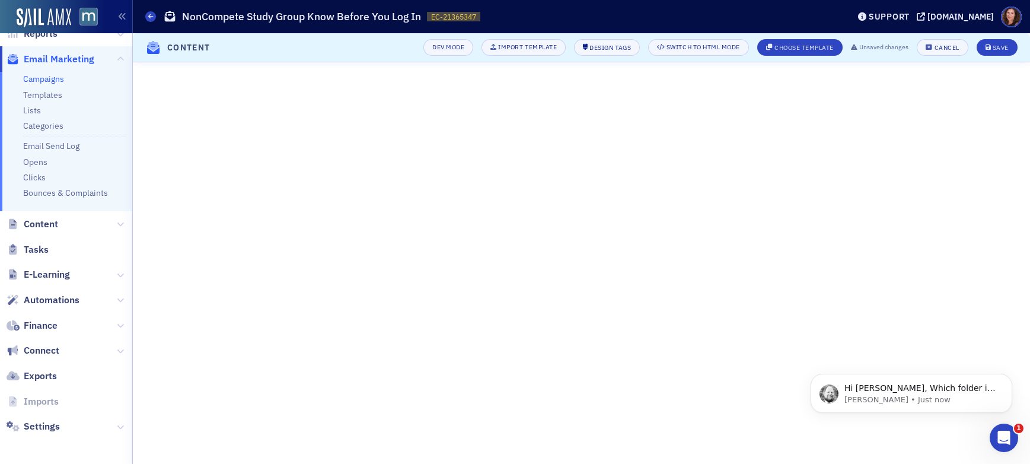
scroll to position [0, 0]
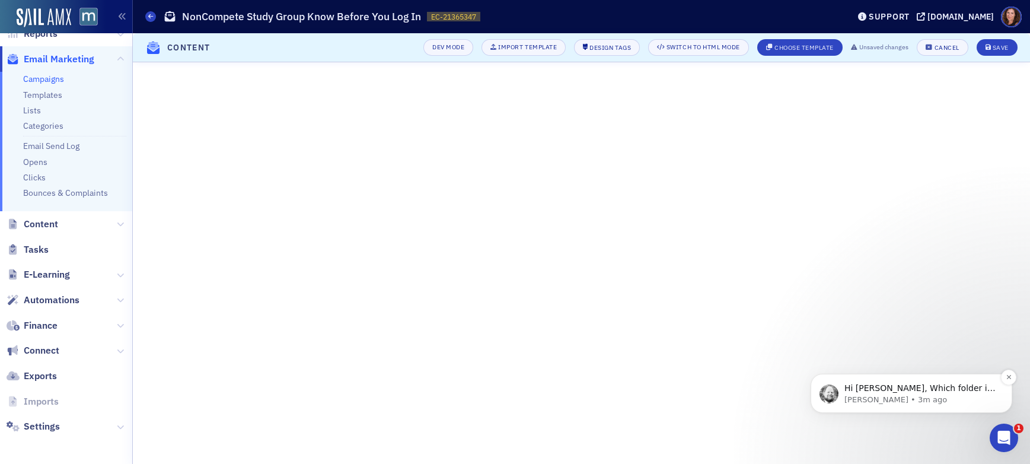
click at [915, 394] on p "Aidan • 3m ago" at bounding box center [920, 399] width 153 height 11
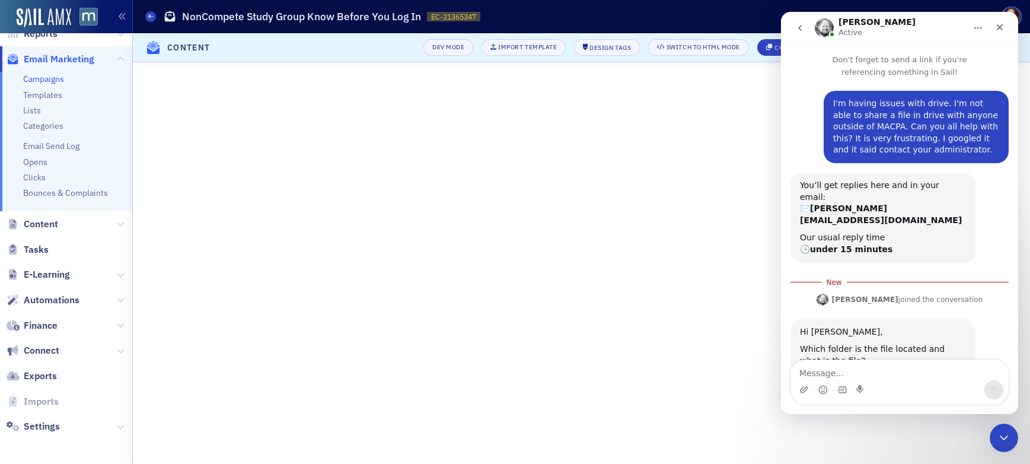
scroll to position [17, 0]
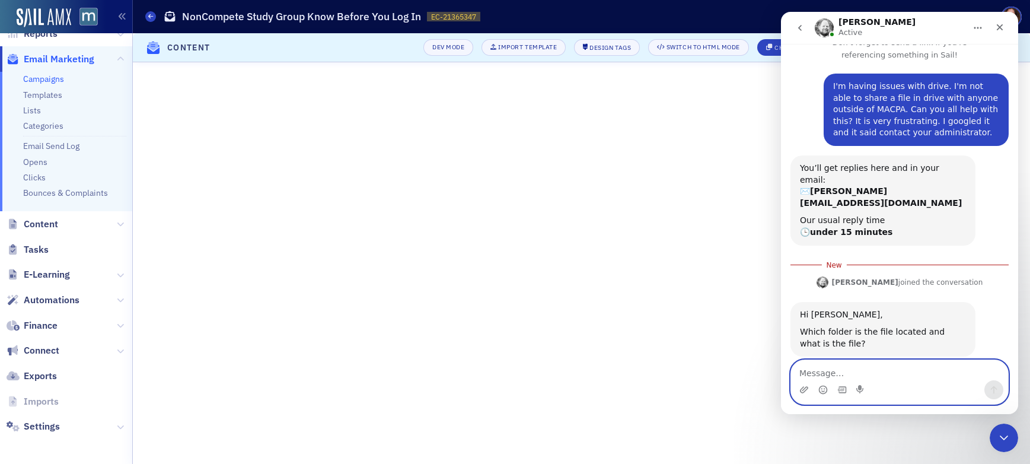
click at [872, 374] on textarea "Message…" at bounding box center [899, 370] width 217 height 20
click at [823, 372] on textarea "Forensic" at bounding box center [899, 370] width 217 height 20
click at [822, 372] on textarea "Forensic" at bounding box center [899, 370] width 217 height 20
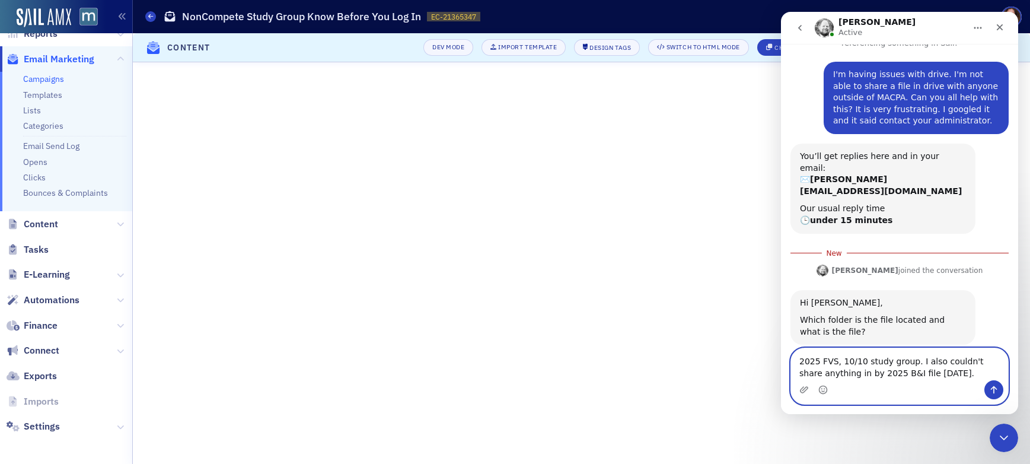
type textarea "2025 FVS, 10/10 study group. I also couldn't share anything in by 2025 B&I file…"
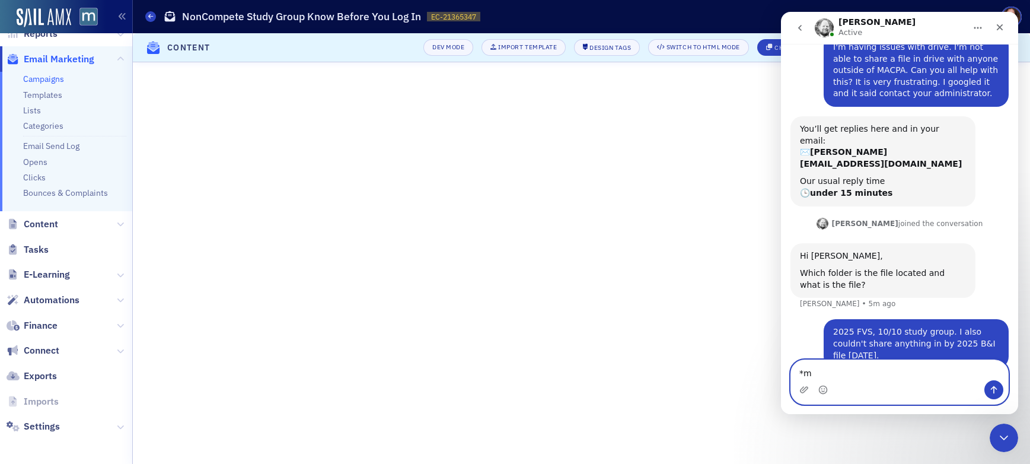
type textarea "*my"
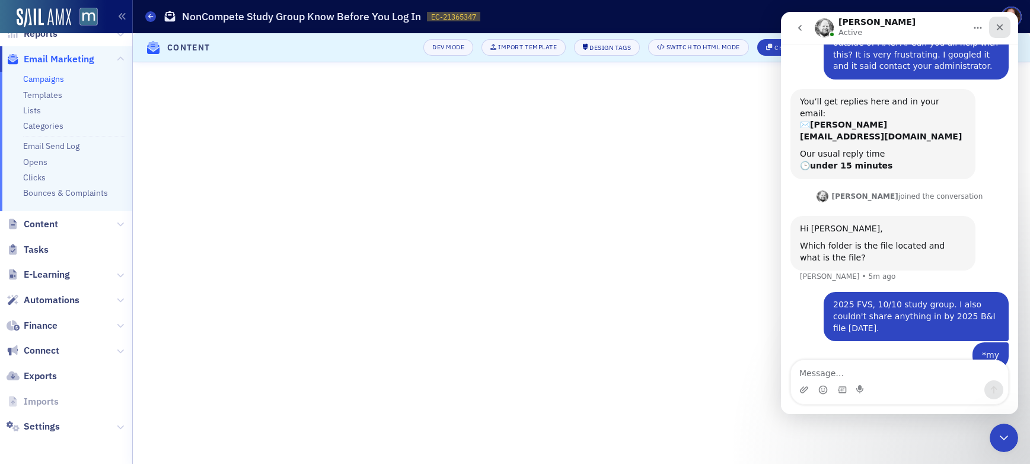
click at [1001, 26] on icon "Close" at bounding box center [1000, 27] width 7 height 7
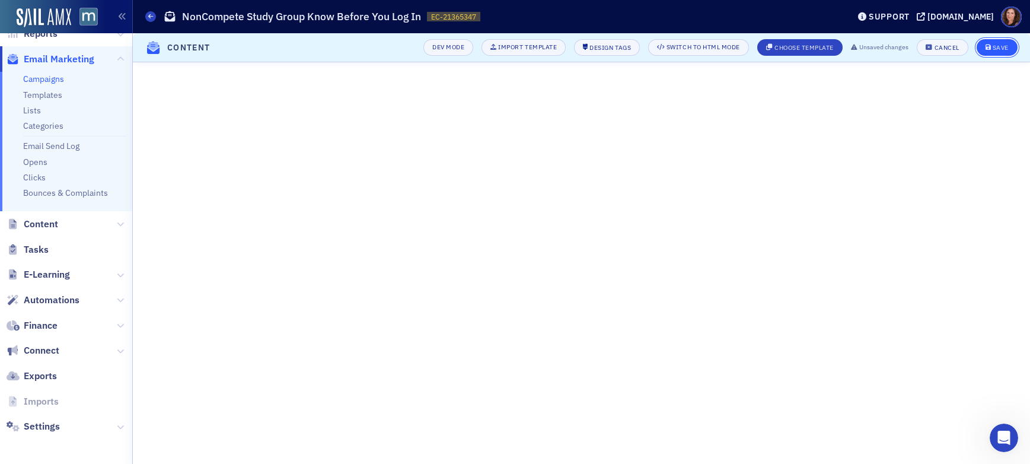
click at [994, 49] on div "Save" at bounding box center [1001, 47] width 16 height 7
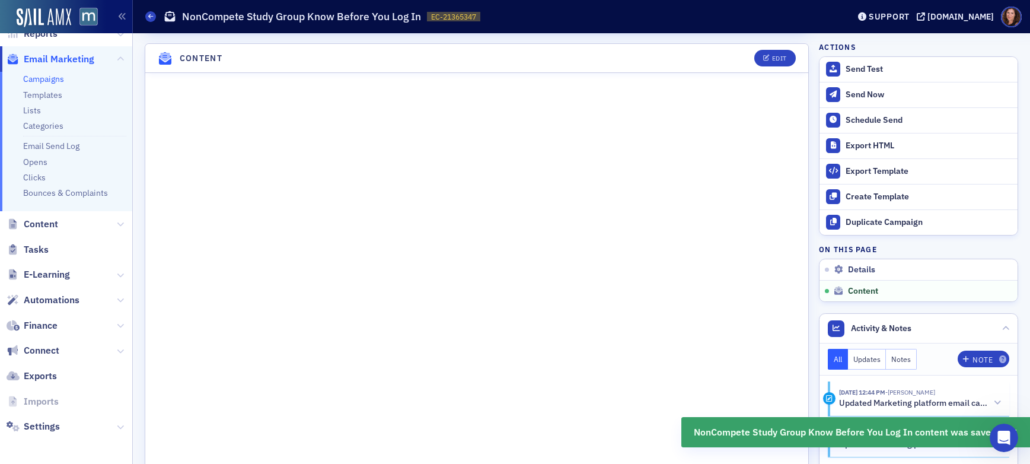
scroll to position [480, 0]
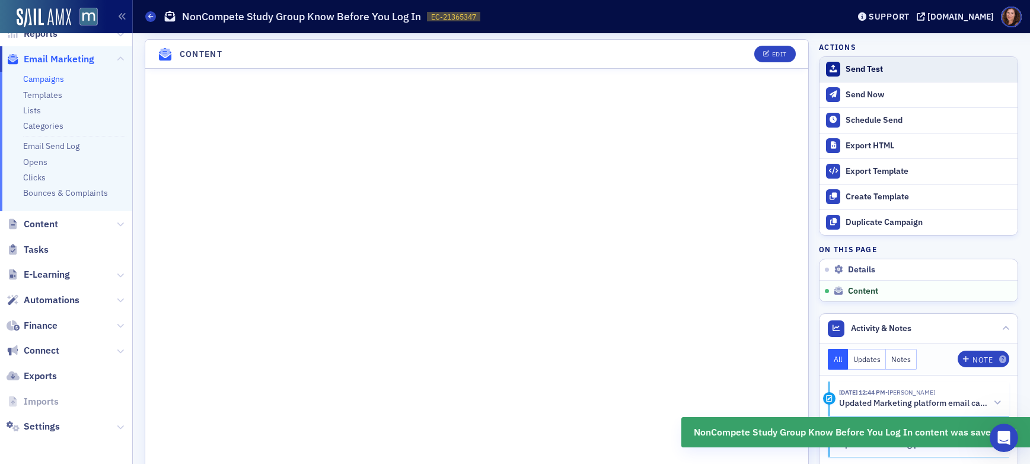
click at [855, 69] on div "Send Test" at bounding box center [929, 69] width 166 height 11
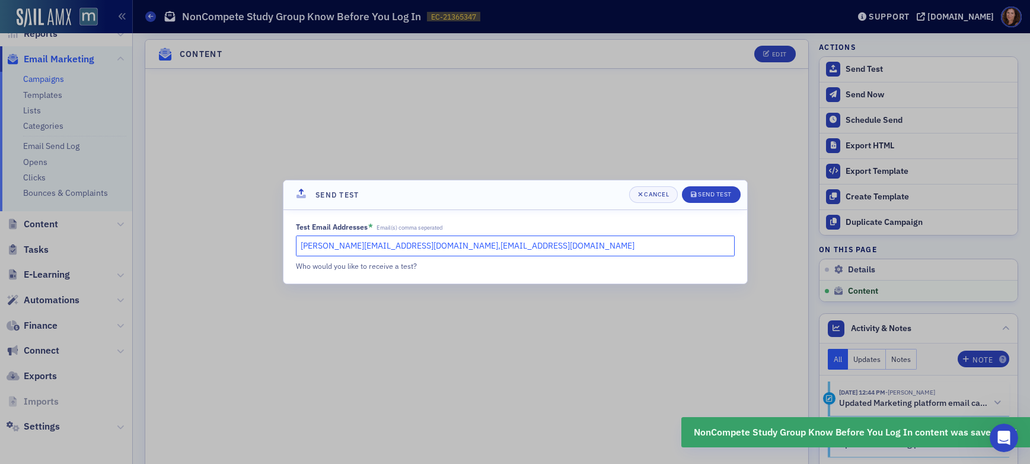
click at [468, 242] on input "natalie@macpa.org,lauren@macpa.org" at bounding box center [515, 245] width 439 height 21
drag, startPoint x: 467, startPoint y: 244, endPoint x: 386, endPoint y: 245, distance: 81.2
click at [374, 245] on input "natalie@macpa.org,lauren@macpa.org" at bounding box center [515, 245] width 439 height 21
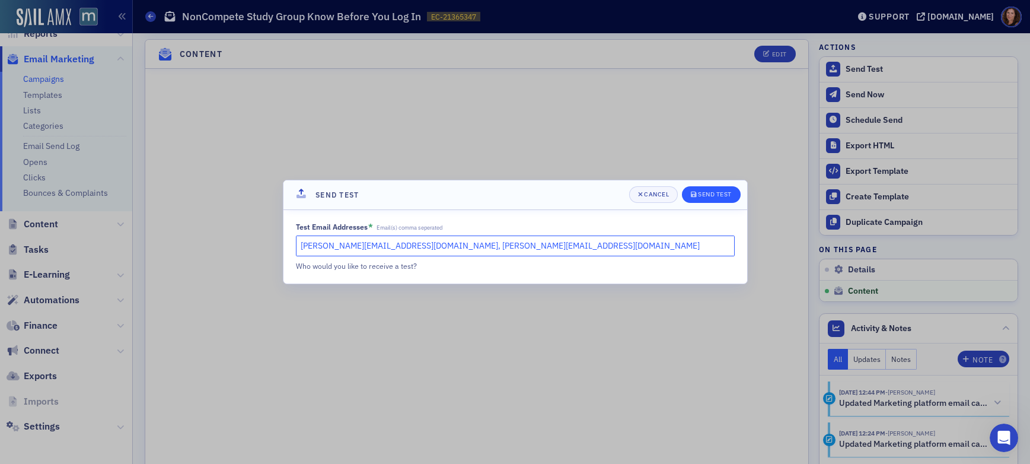
type input "natalie@macpa.org, kelly@macpa.org"
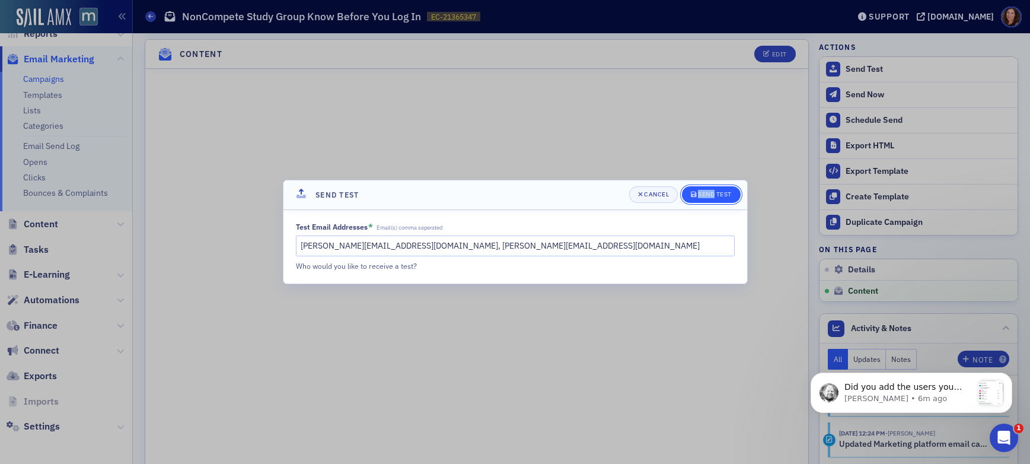
scroll to position [289, 0]
click at [711, 193] on div "Send Test" at bounding box center [715, 194] width 34 height 7
click at [899, 380] on div "Did you add the users you want to share with here? Or on the file you want to s…" at bounding box center [911, 392] width 184 height 25
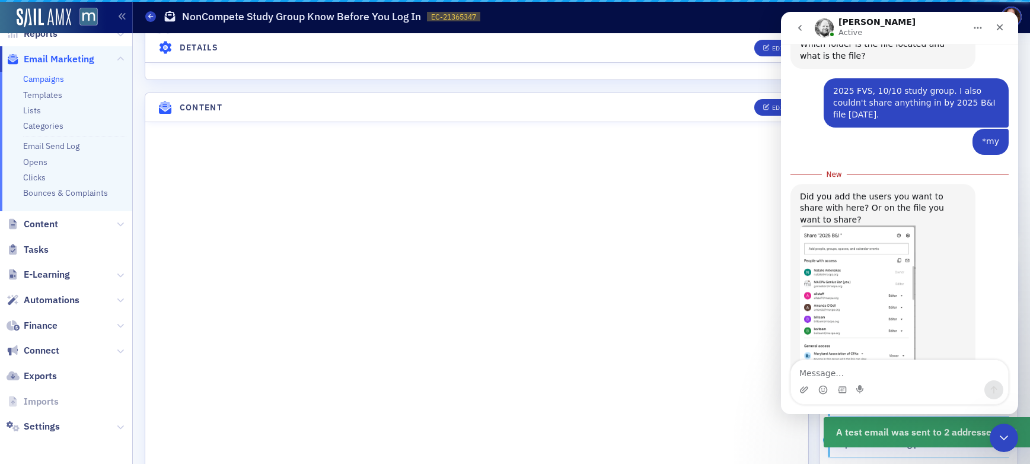
scroll to position [309, 0]
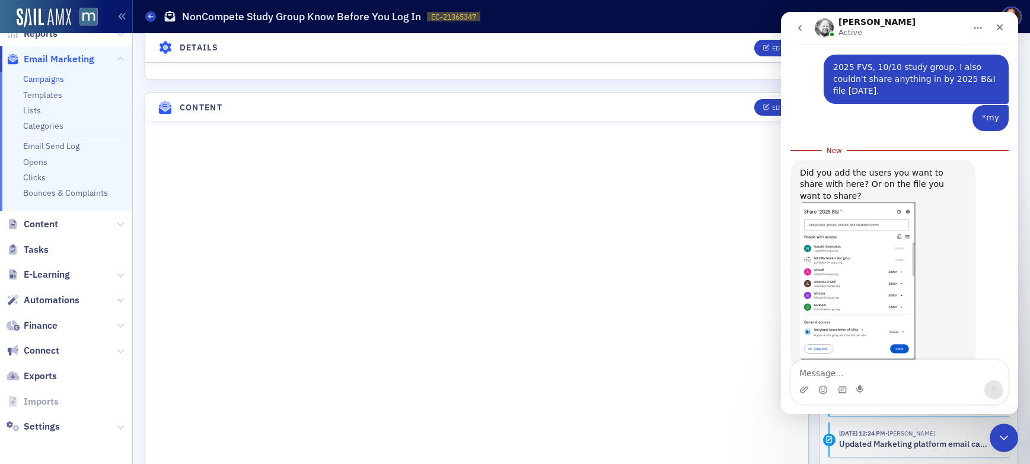
click at [869, 377] on textarea "Message…" at bounding box center [899, 370] width 217 height 20
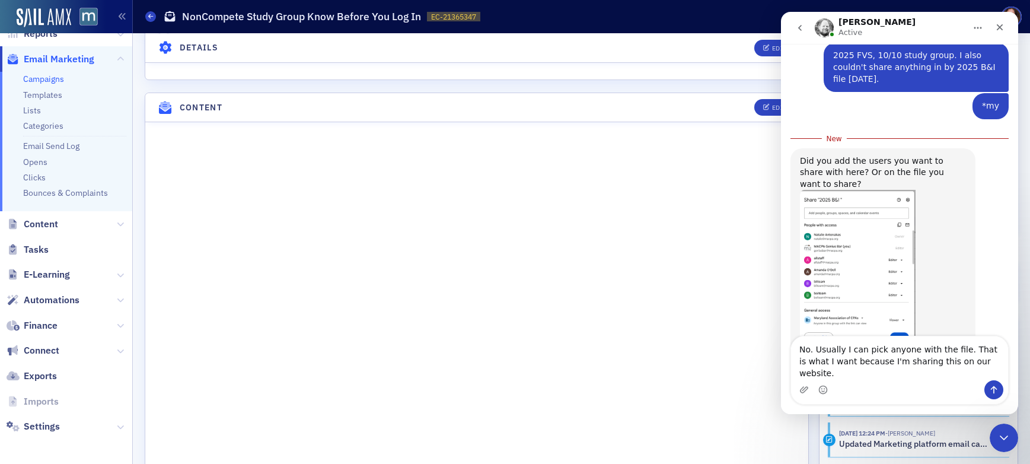
type textarea "No. Usually I can pick anyone with the file. That is what I want because I'm sh…"
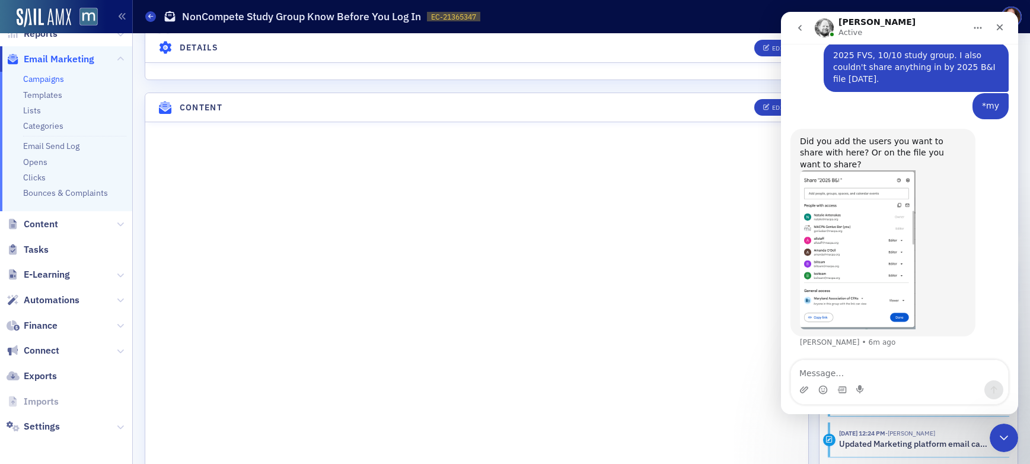
scroll to position [347, 0]
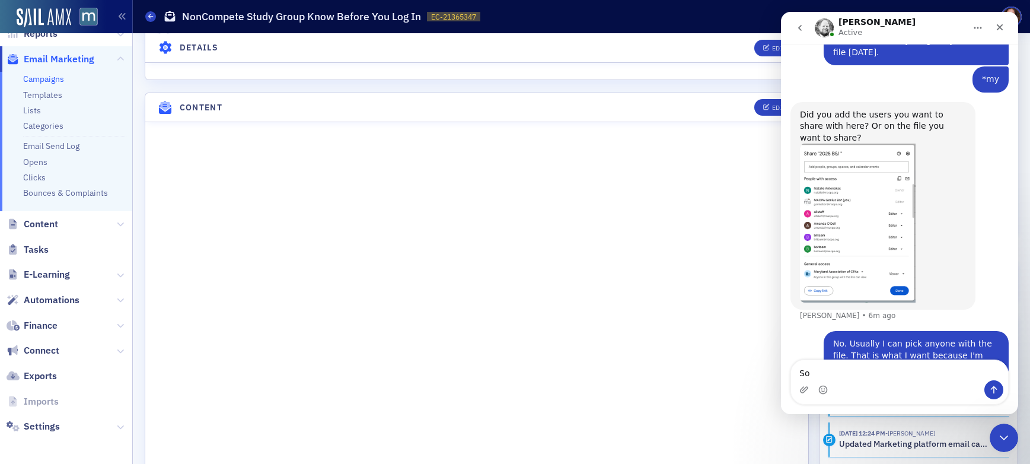
type textarea "S"
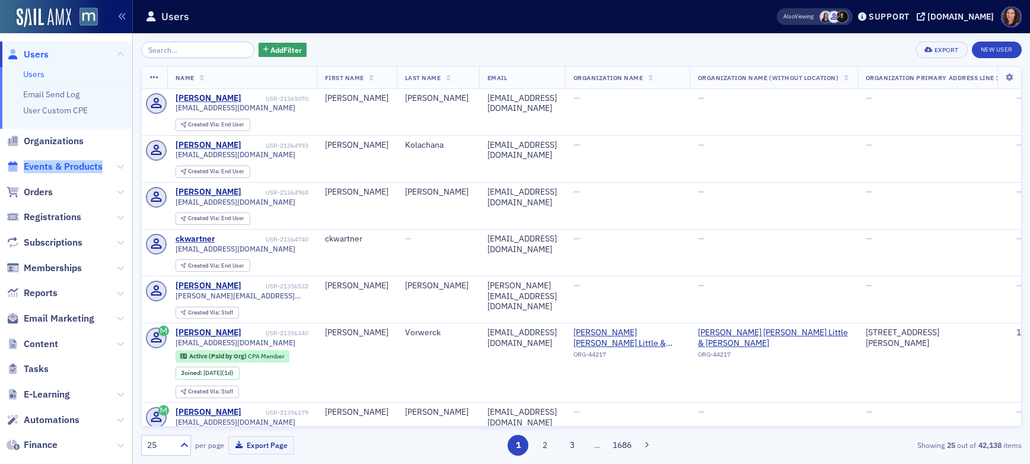
click at [59, 171] on span "Events & Products" at bounding box center [63, 166] width 79 height 13
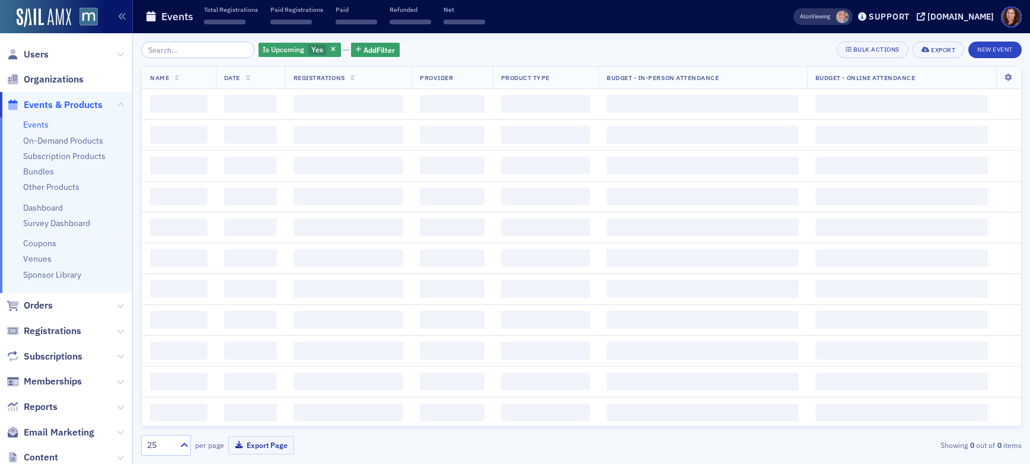
click at [199, 54] on input "search" at bounding box center [197, 50] width 113 height 17
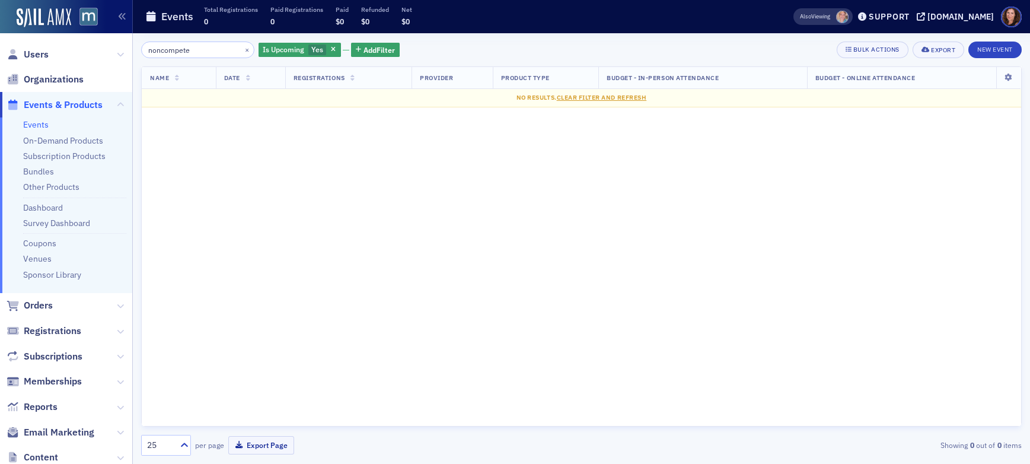
click at [162, 49] on input "noncompete" at bounding box center [197, 50] width 113 height 17
click at [160, 48] on input "noncompete" at bounding box center [197, 50] width 113 height 17
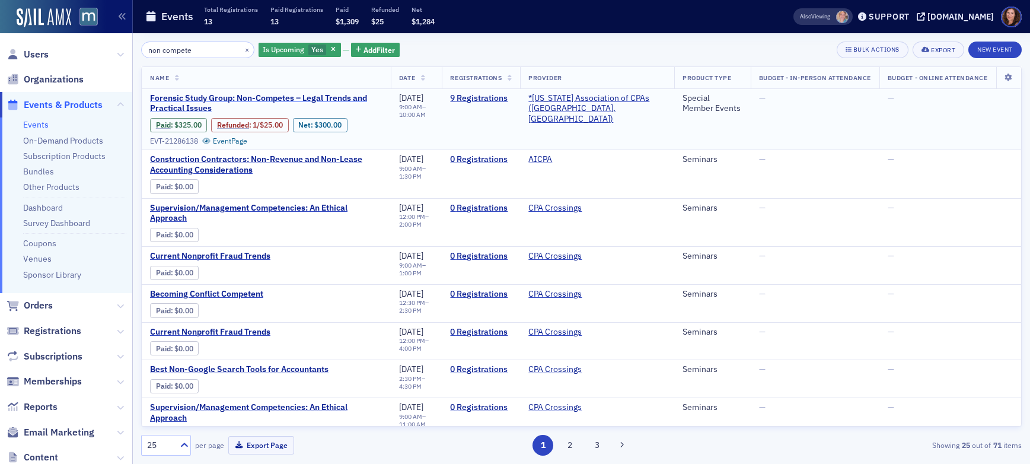
type input "non compete"
click at [279, 98] on span "Forensic Study Group: Non-Competes – Legal Trends and Practical Issues" at bounding box center [266, 103] width 232 height 21
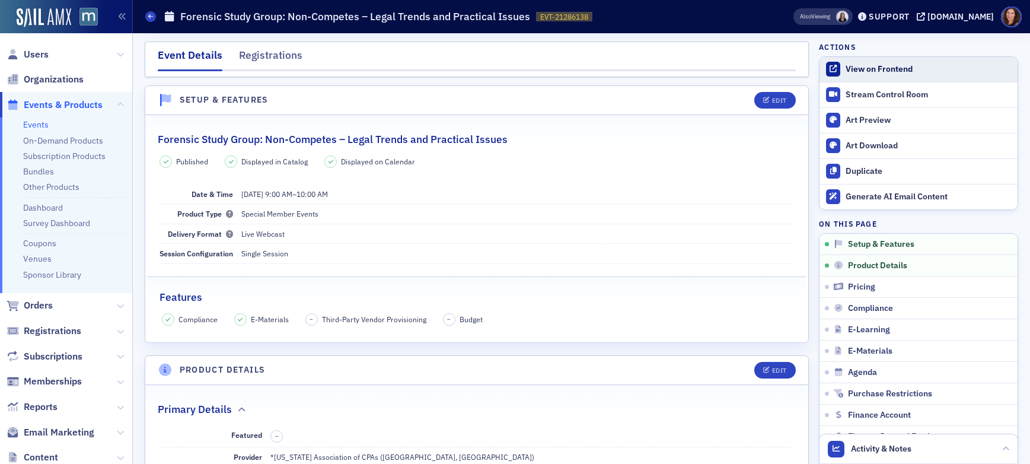
click at [886, 68] on div "View on Frontend" at bounding box center [929, 69] width 166 height 11
click at [898, 19] on div "Support" at bounding box center [889, 16] width 41 height 11
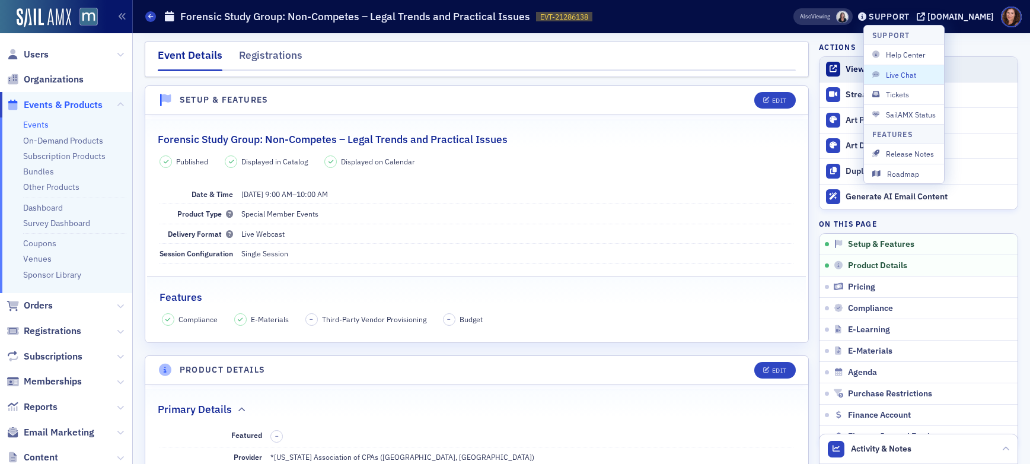
click at [911, 79] on span "Live Chat" at bounding box center [903, 74] width 63 height 11
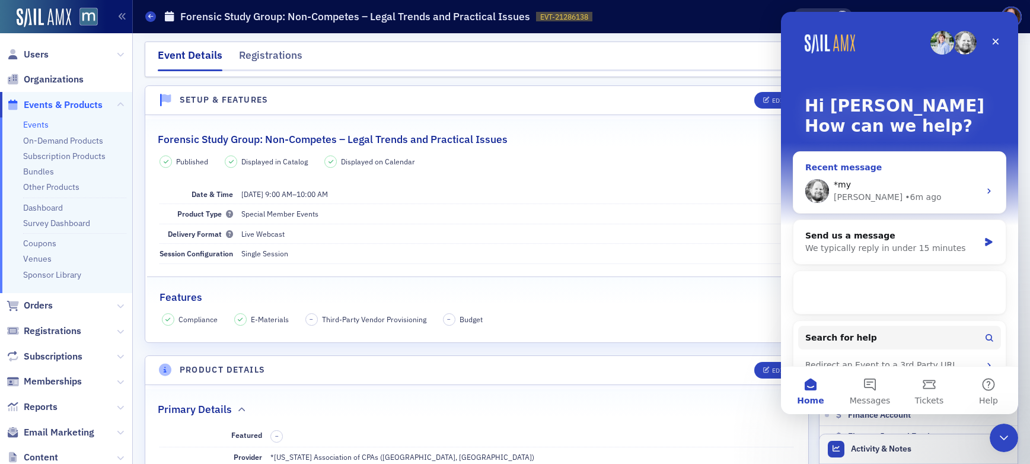
click at [895, 197] on div "[PERSON_NAME] • 6m ago" at bounding box center [907, 197] width 146 height 12
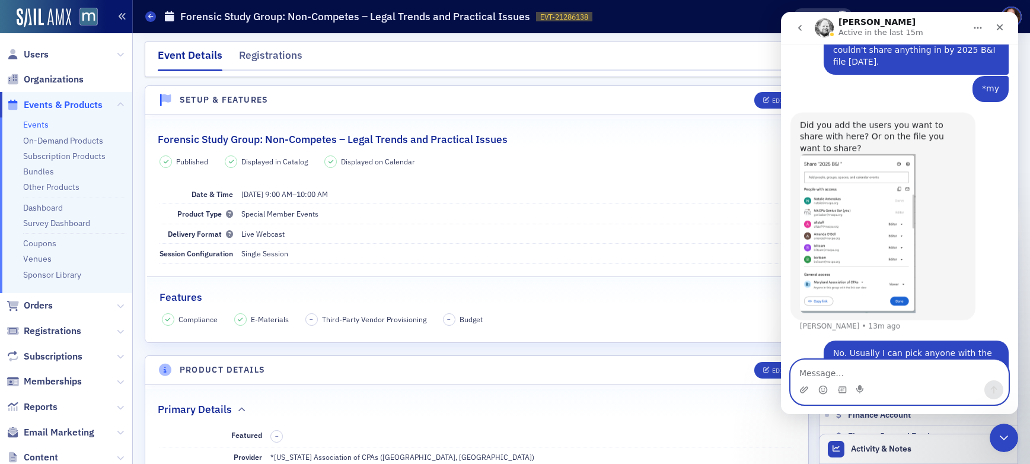
scroll to position [347, 0]
